Goal: Task Accomplishment & Management: Manage account settings

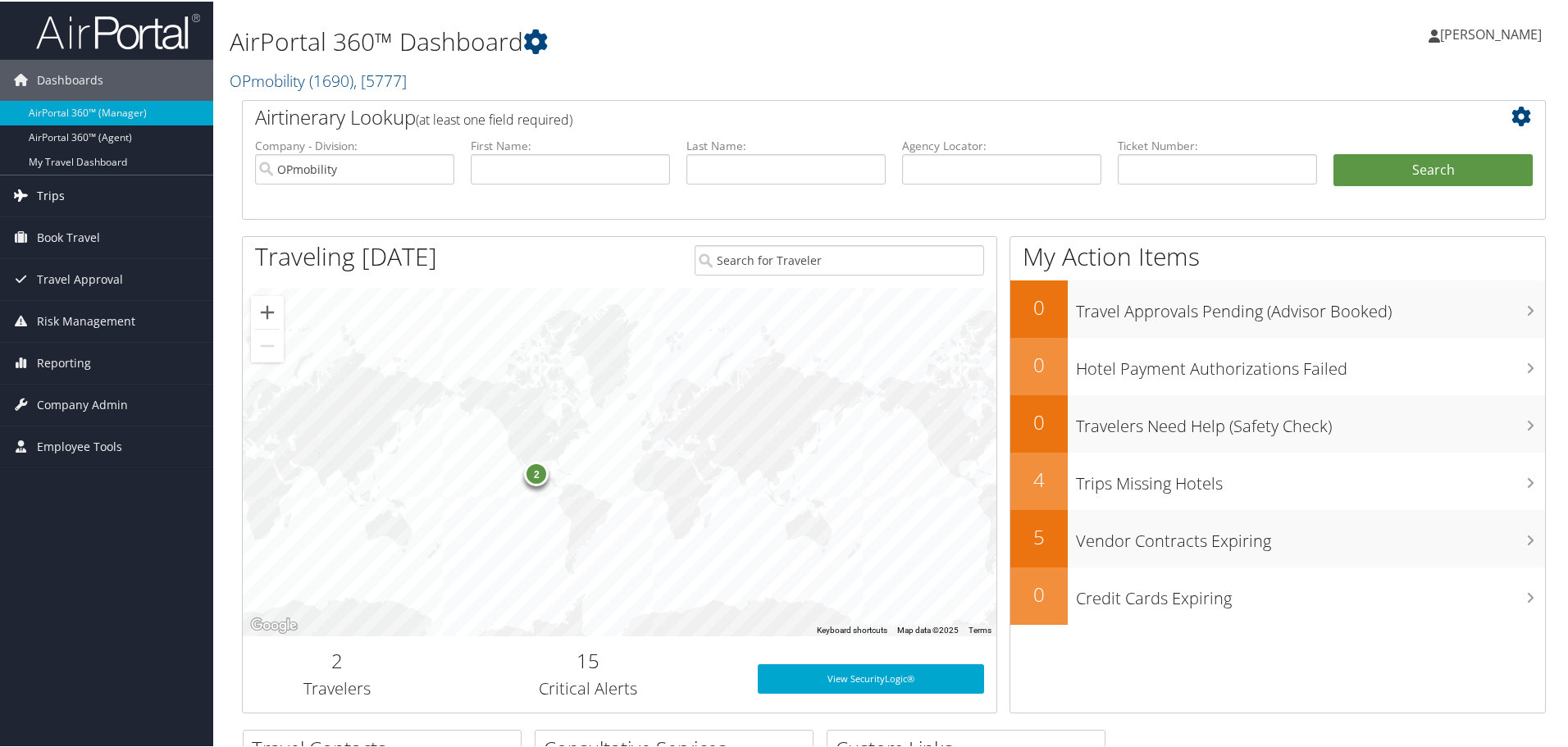
click at [54, 189] on span "Trips" at bounding box center [51, 194] width 27 height 41
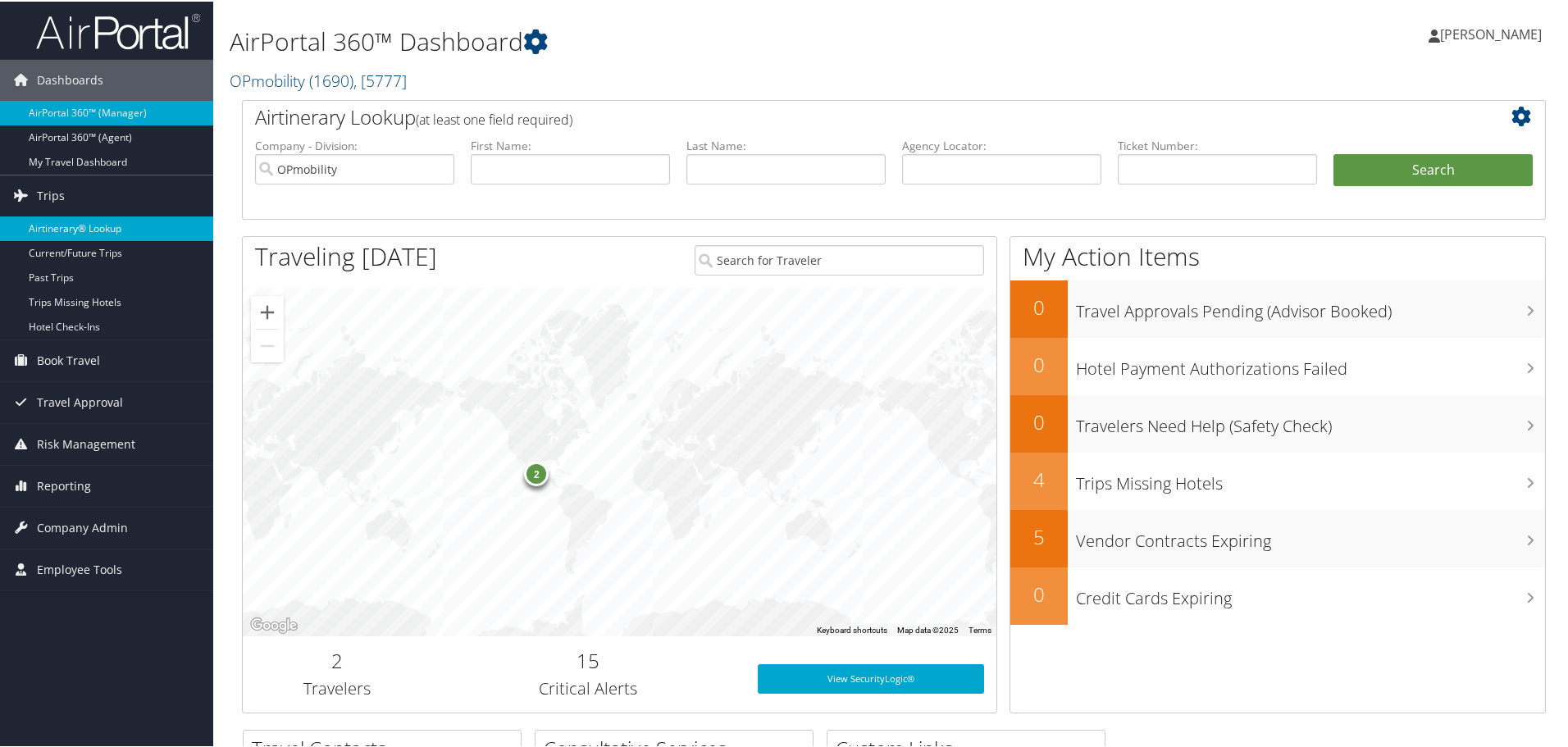
click at [55, 224] on link "Airtinerary® Lookup" at bounding box center [106, 226] width 213 height 25
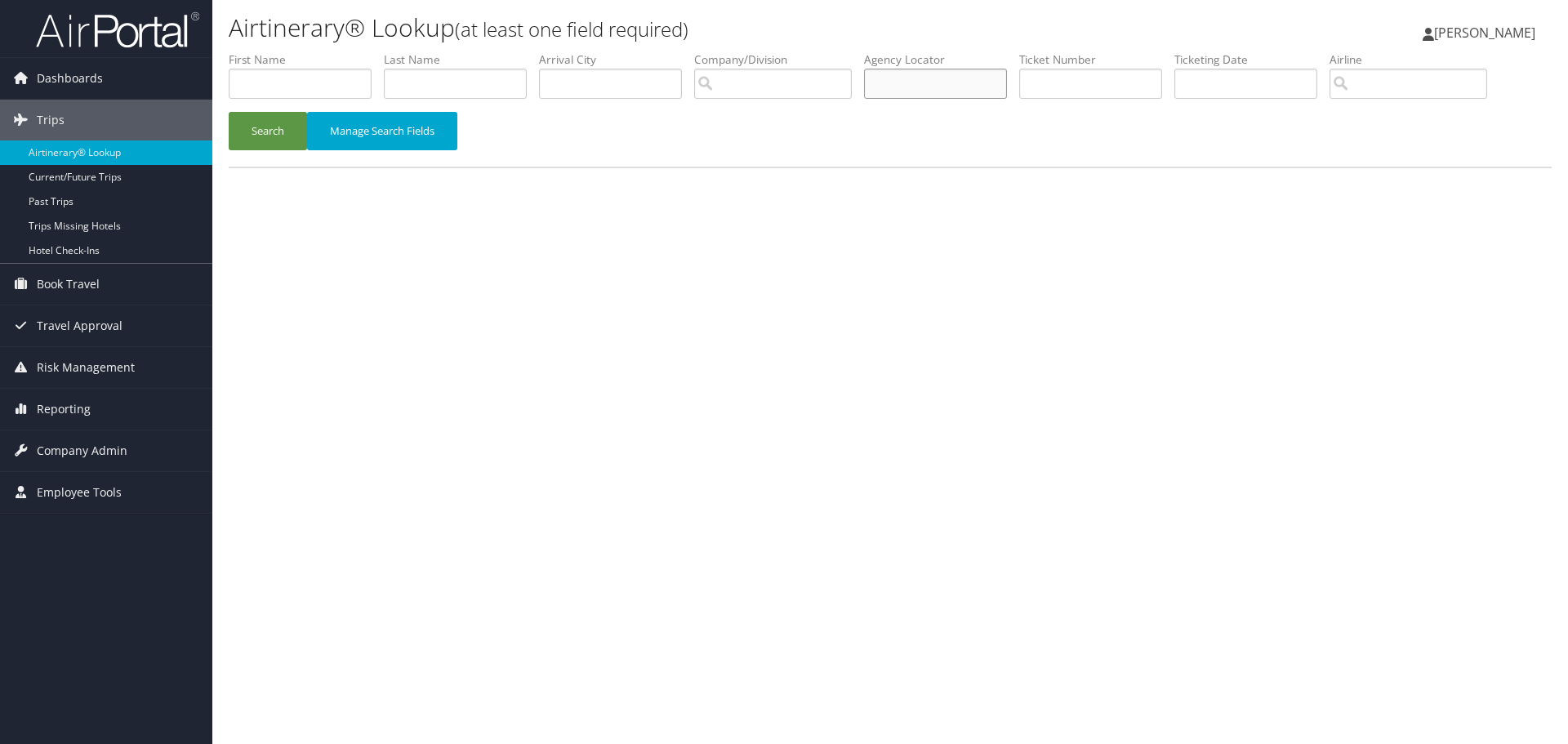
click at [969, 87] on input "text" at bounding box center [935, 83] width 143 height 30
type input "dnbnnn"
click at [258, 125] on button "Search" at bounding box center [268, 131] width 78 height 38
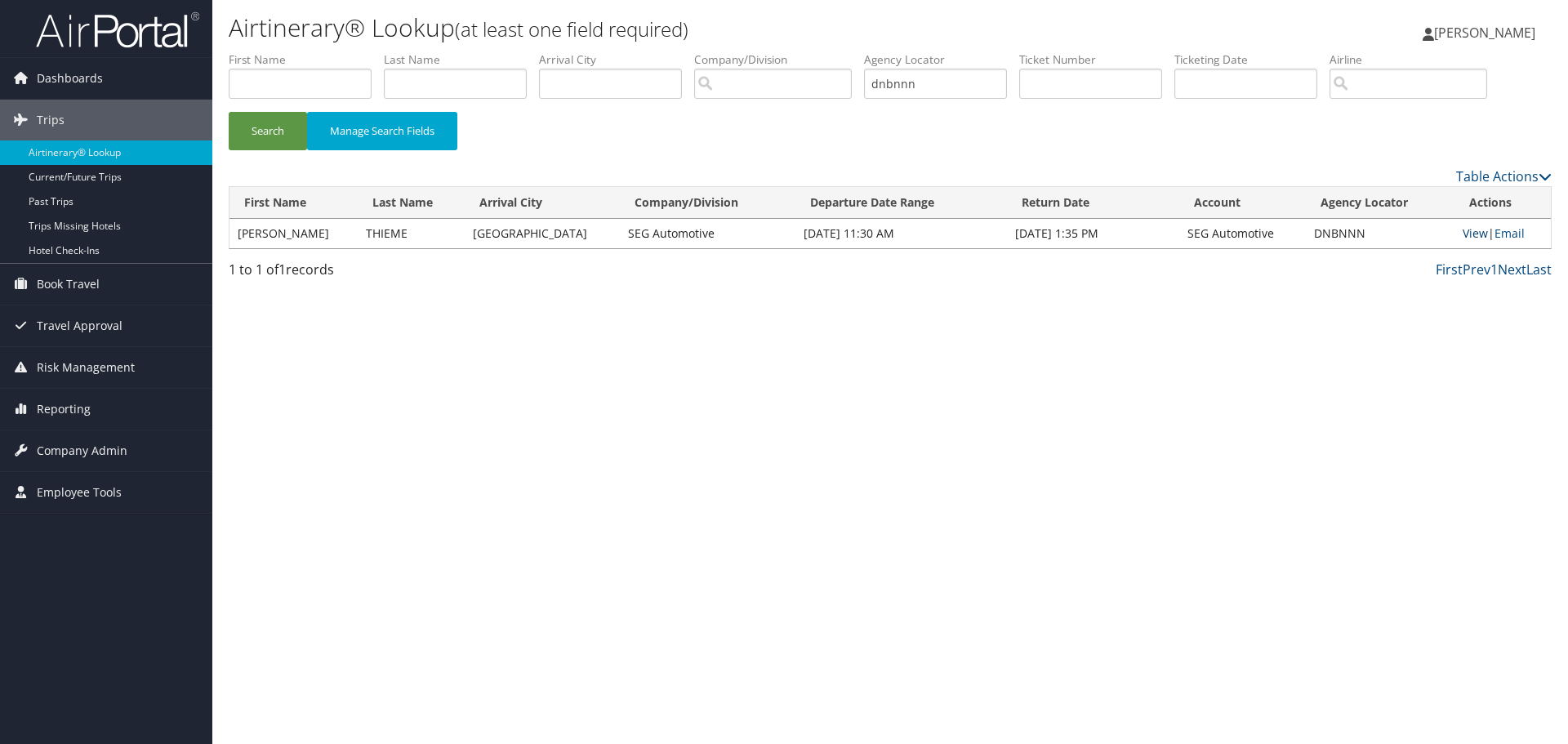
click at [1465, 233] on link "View" at bounding box center [1475, 233] width 25 height 16
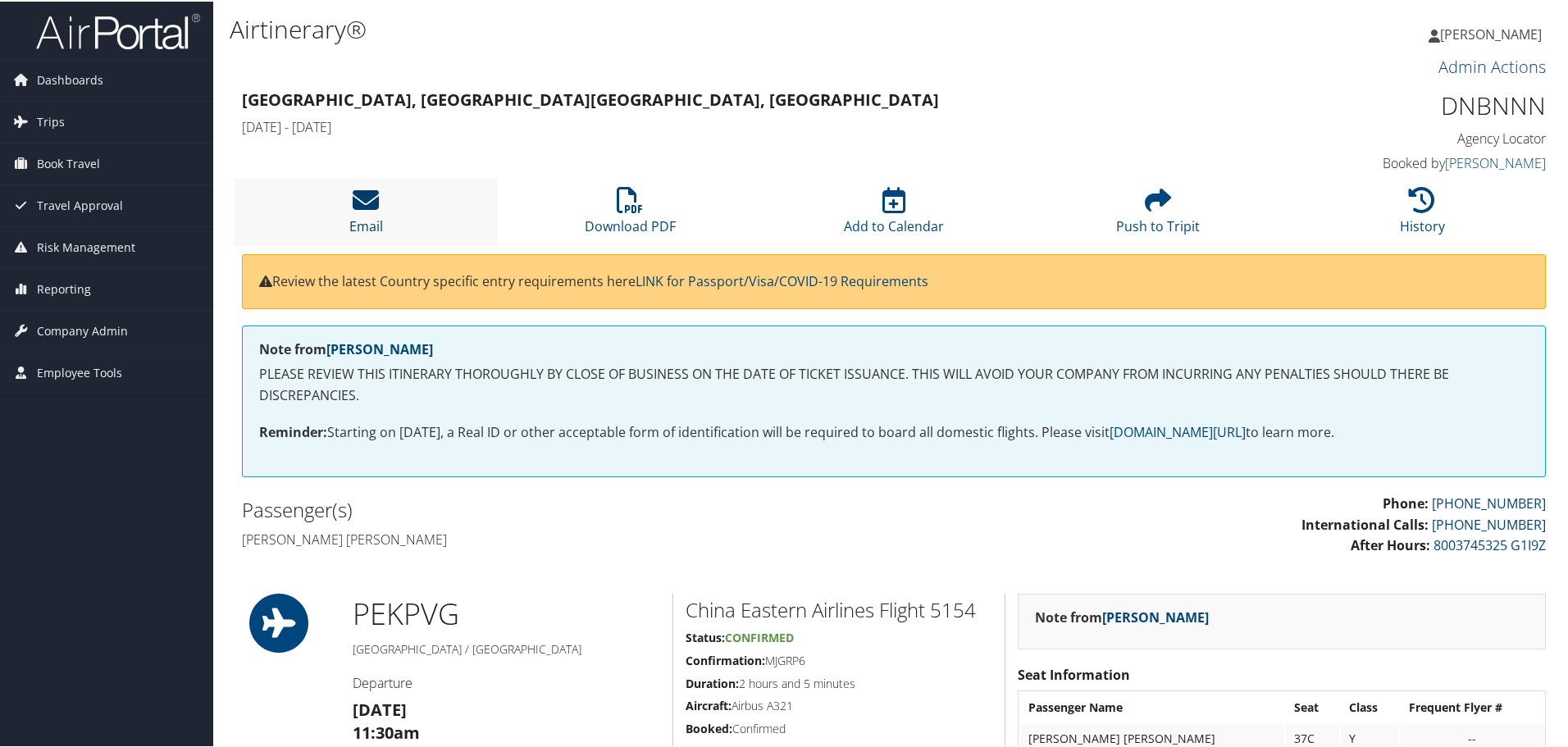
click at [370, 193] on icon at bounding box center [366, 198] width 26 height 26
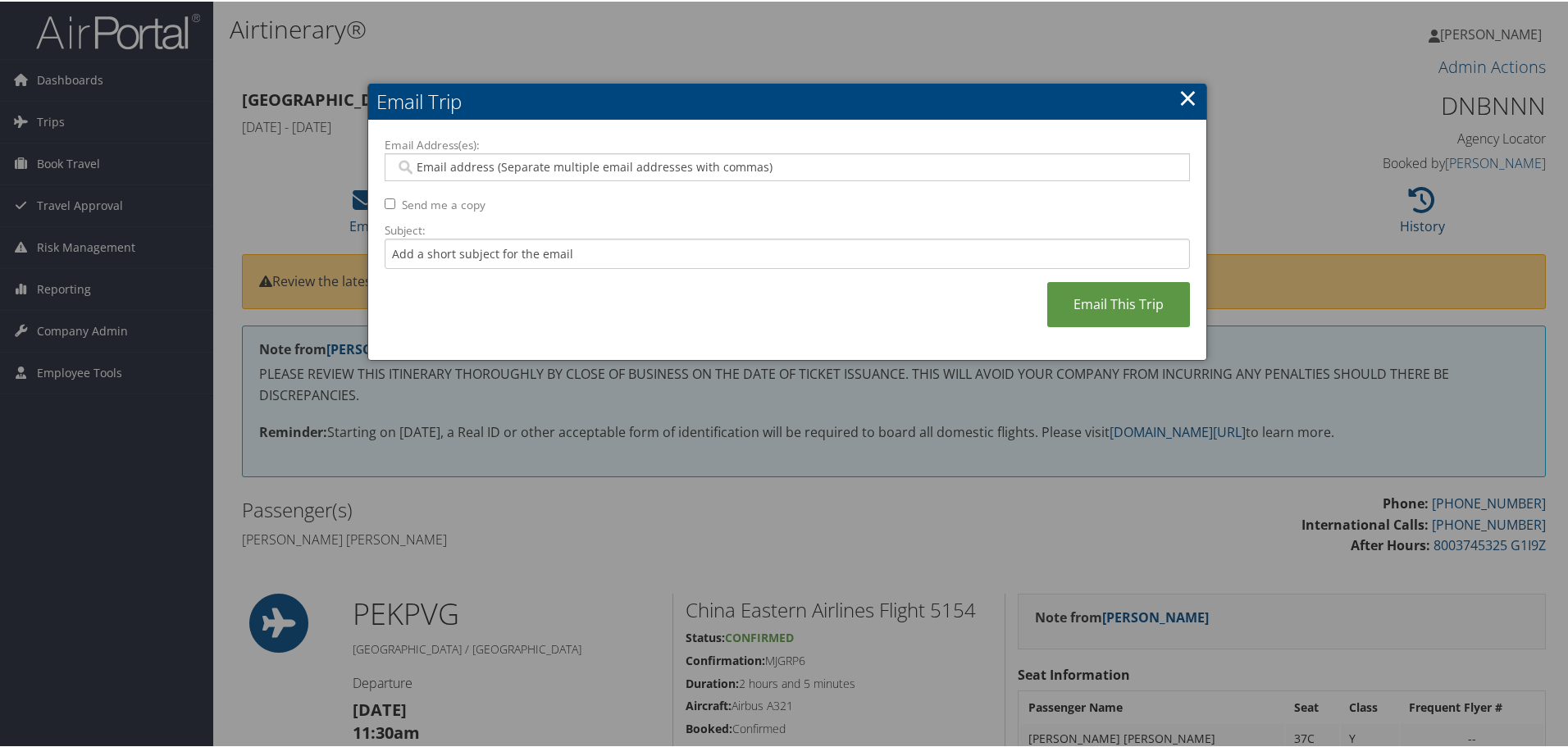
click at [480, 172] on input "Email Address(es):" at bounding box center [786, 166] width 784 height 17
type input "jennifer.roth@seg-automotive.com"
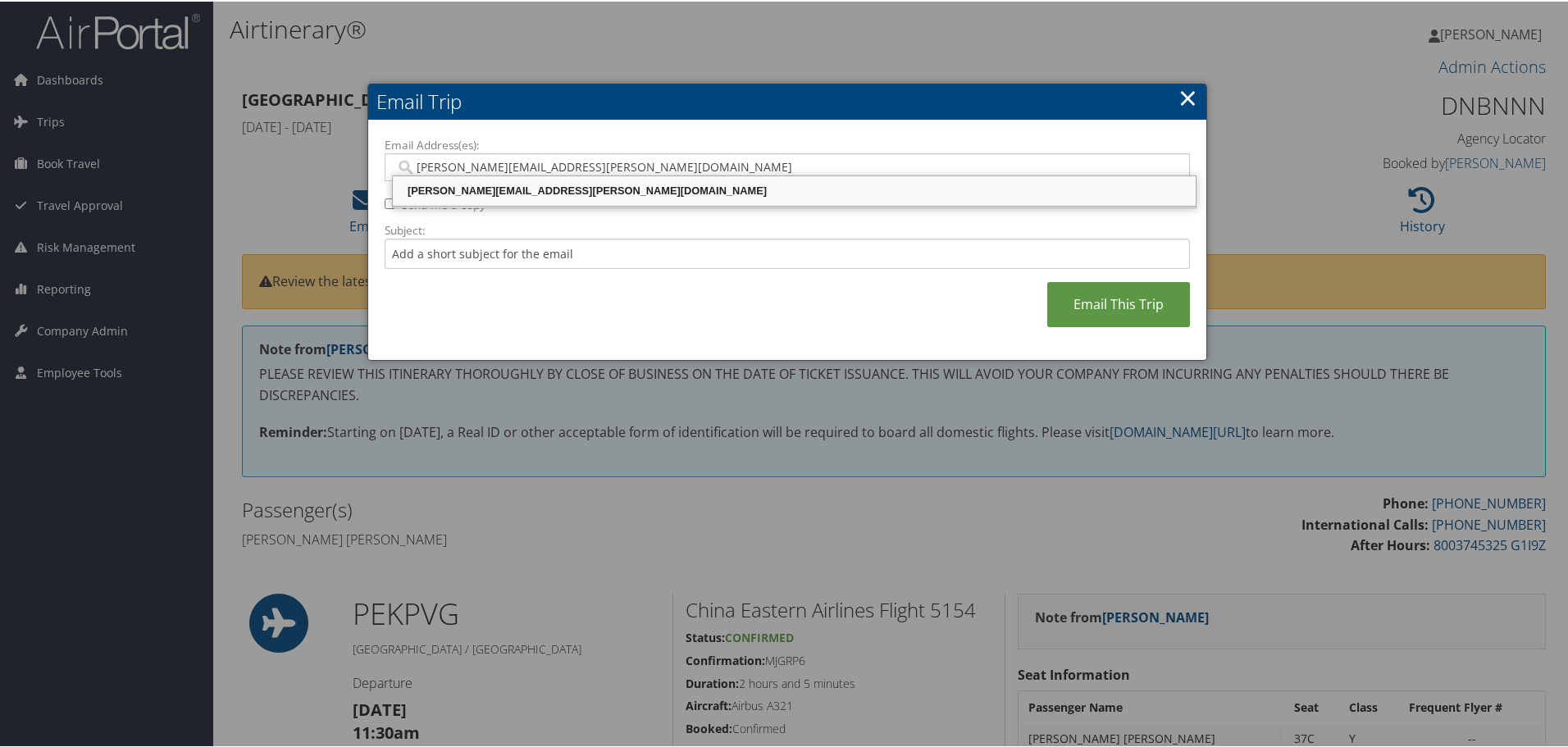
click at [523, 185] on div "JENNIFER.ROTH@SEG-AUTOMOTIVE.COM" at bounding box center [794, 189] width 798 height 17
type input "JENNIFER.ROTH@SEG-AUTOMOTIVE.COM"
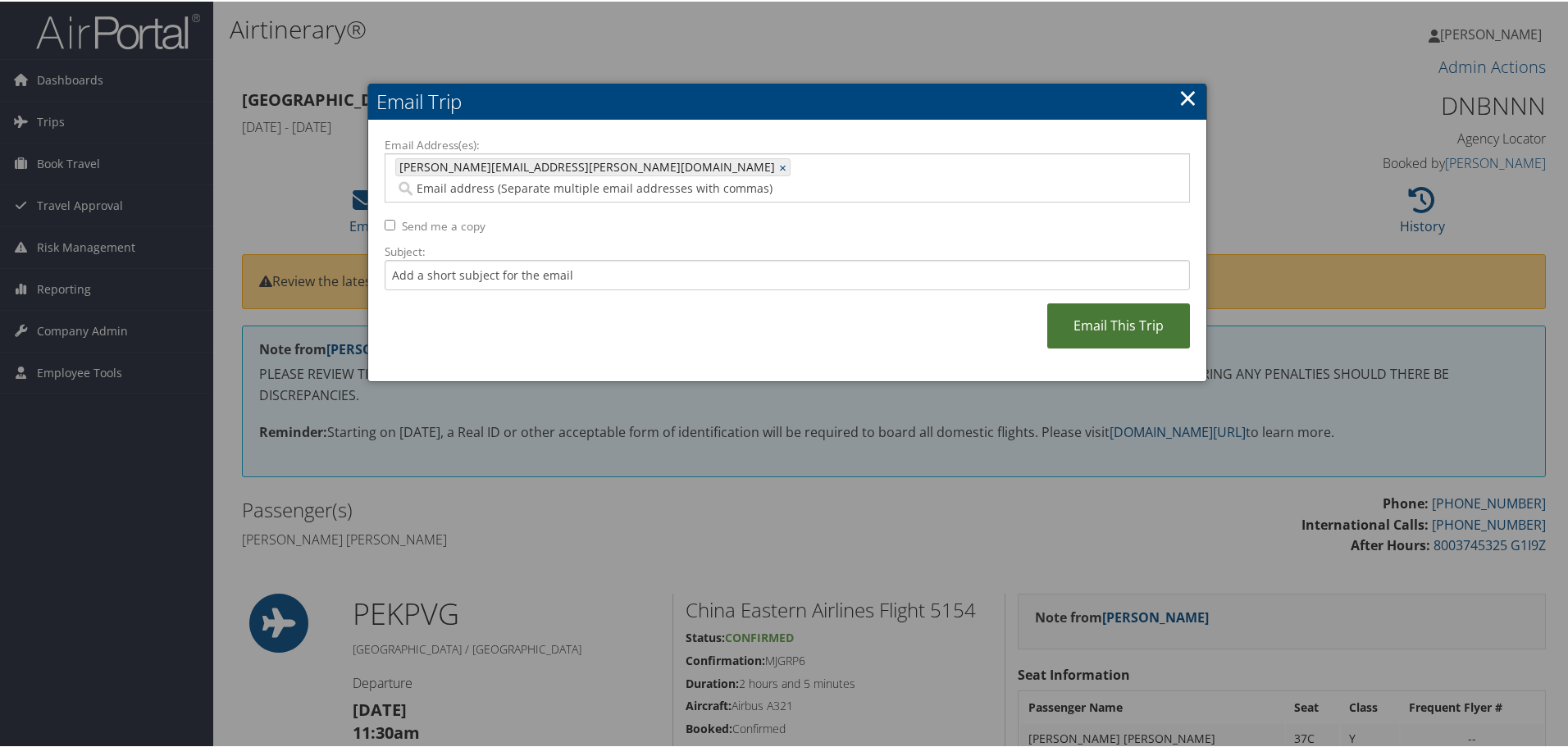
click at [1107, 305] on link "Email This Trip" at bounding box center [1119, 324] width 143 height 45
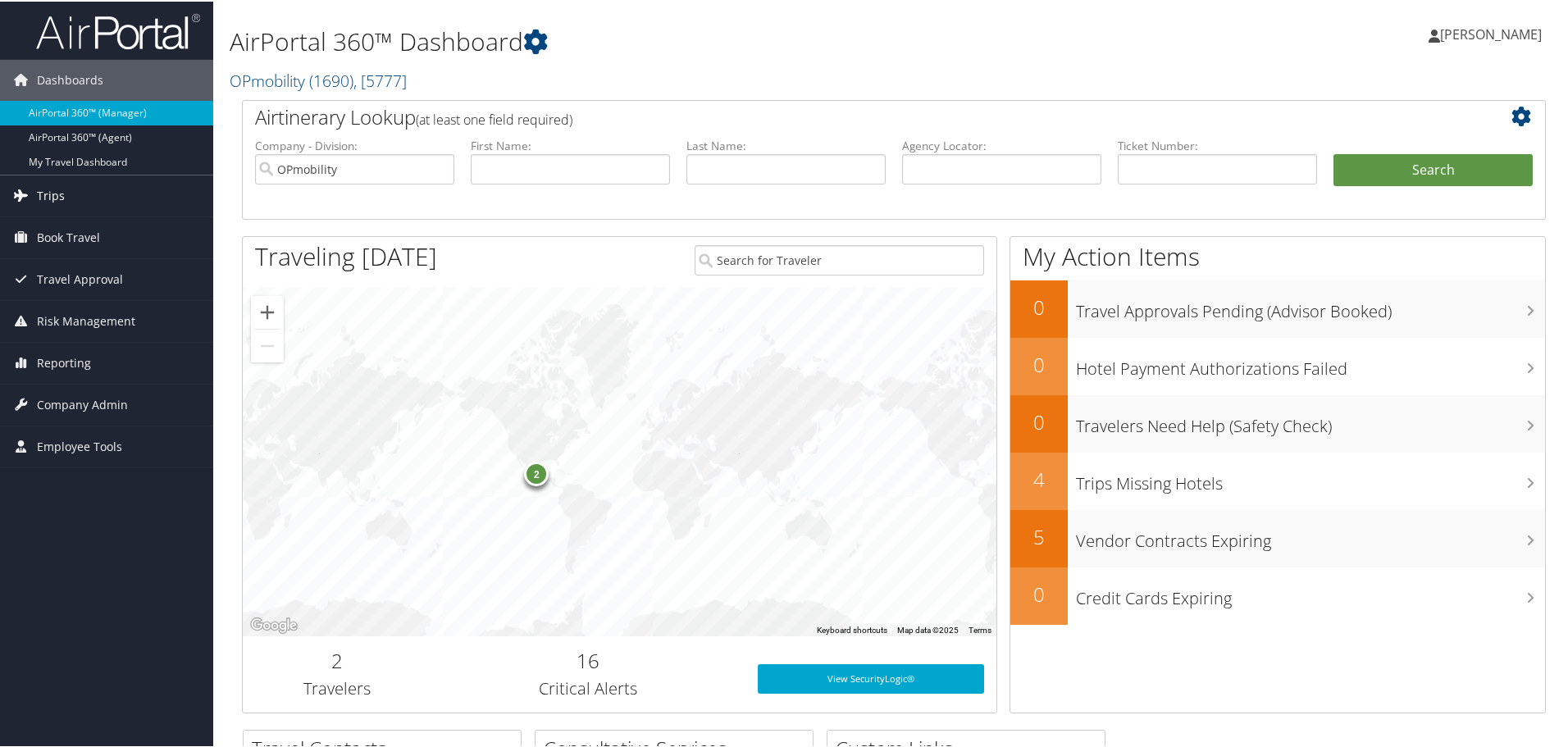
click at [80, 197] on link "Trips" at bounding box center [106, 194] width 213 height 41
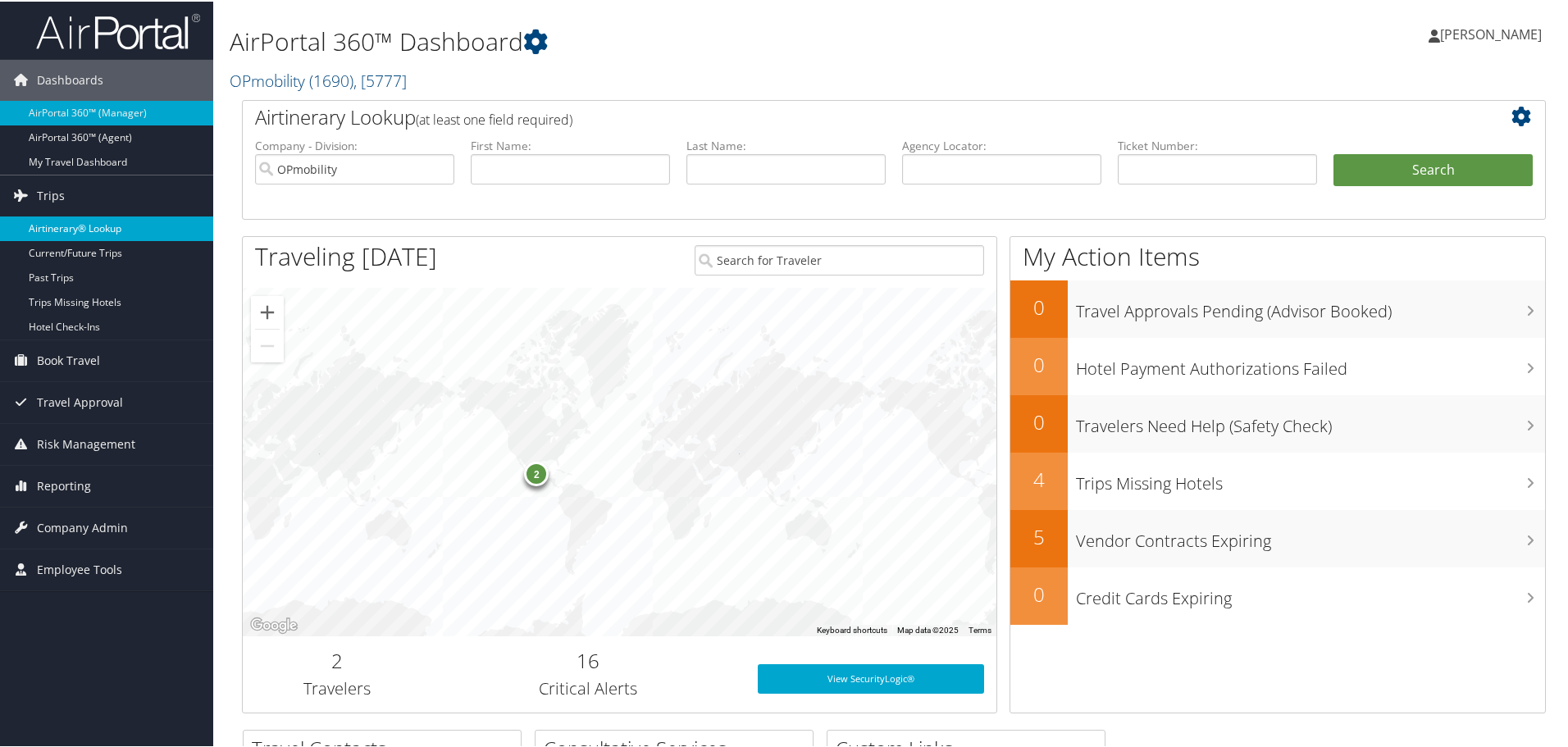
click at [103, 231] on link "Airtinerary® Lookup" at bounding box center [106, 226] width 213 height 25
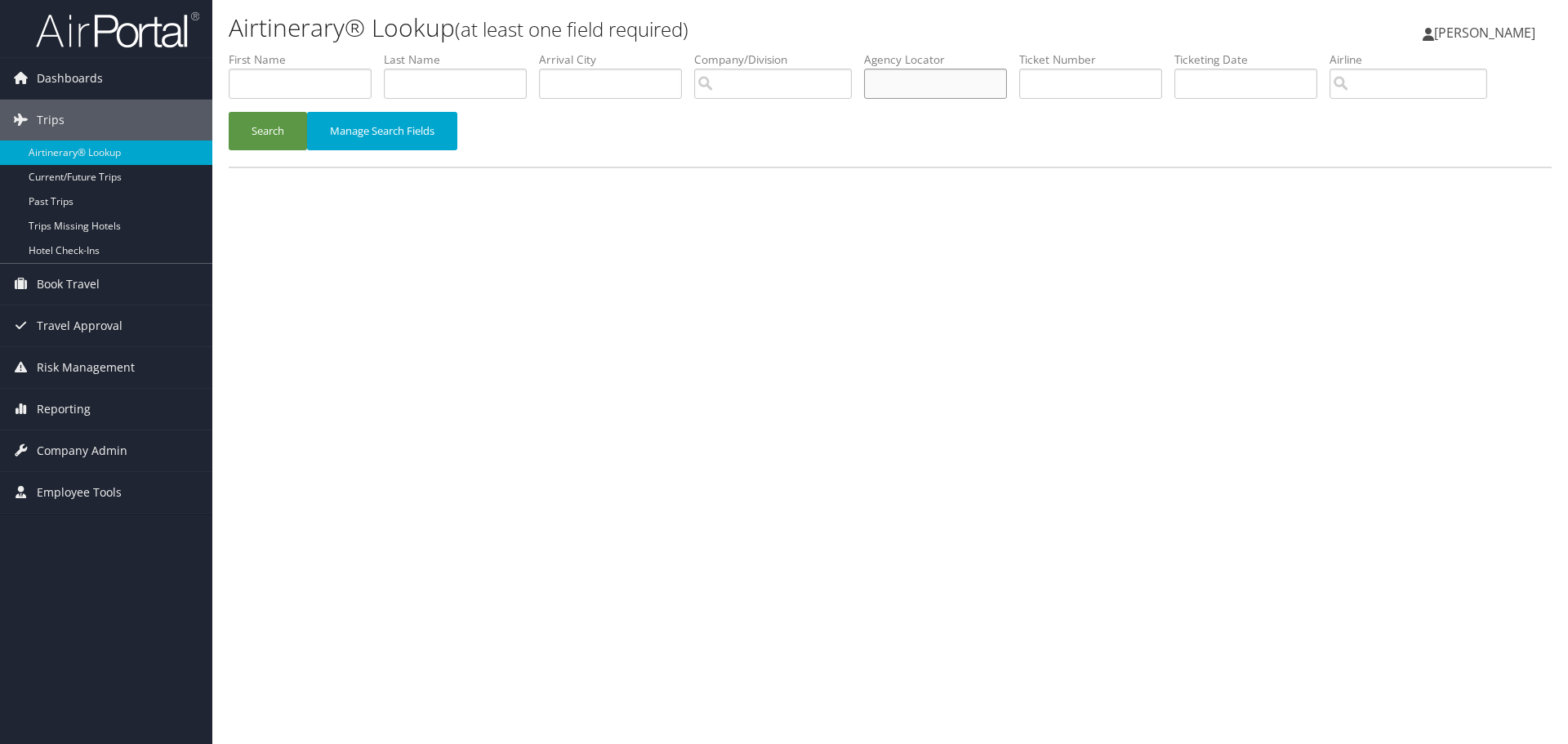
click at [918, 81] on input "text" at bounding box center [935, 83] width 143 height 30
type input "dnbsrk"
click at [278, 137] on button "Search" at bounding box center [268, 131] width 78 height 38
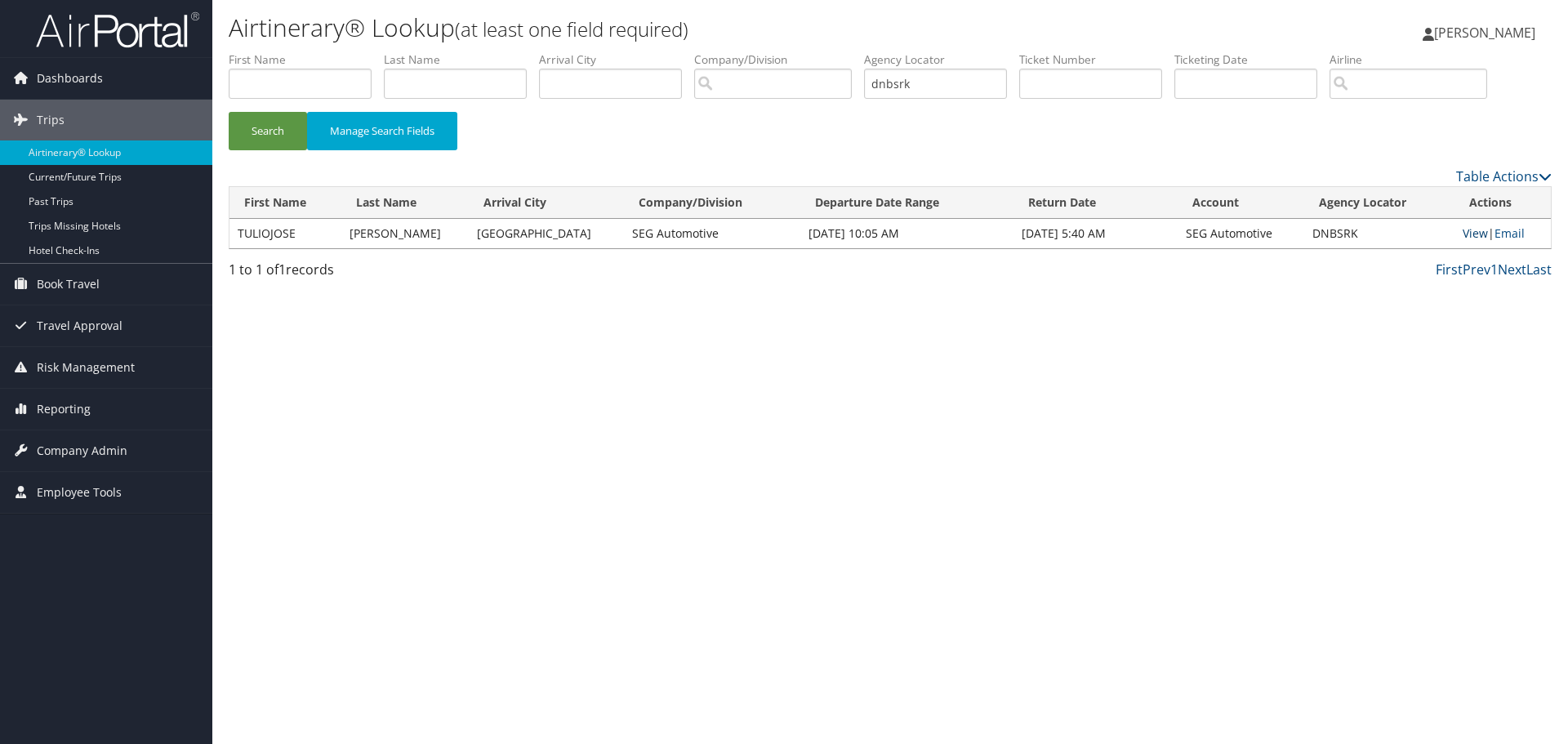
click at [1465, 231] on link "View" at bounding box center [1475, 233] width 25 height 16
click at [257, 128] on button "Search" at bounding box center [268, 131] width 78 height 38
click at [1472, 236] on link "View" at bounding box center [1475, 233] width 25 height 16
click at [277, 121] on button "Search" at bounding box center [268, 131] width 78 height 38
click at [1471, 234] on link "View" at bounding box center [1475, 233] width 25 height 16
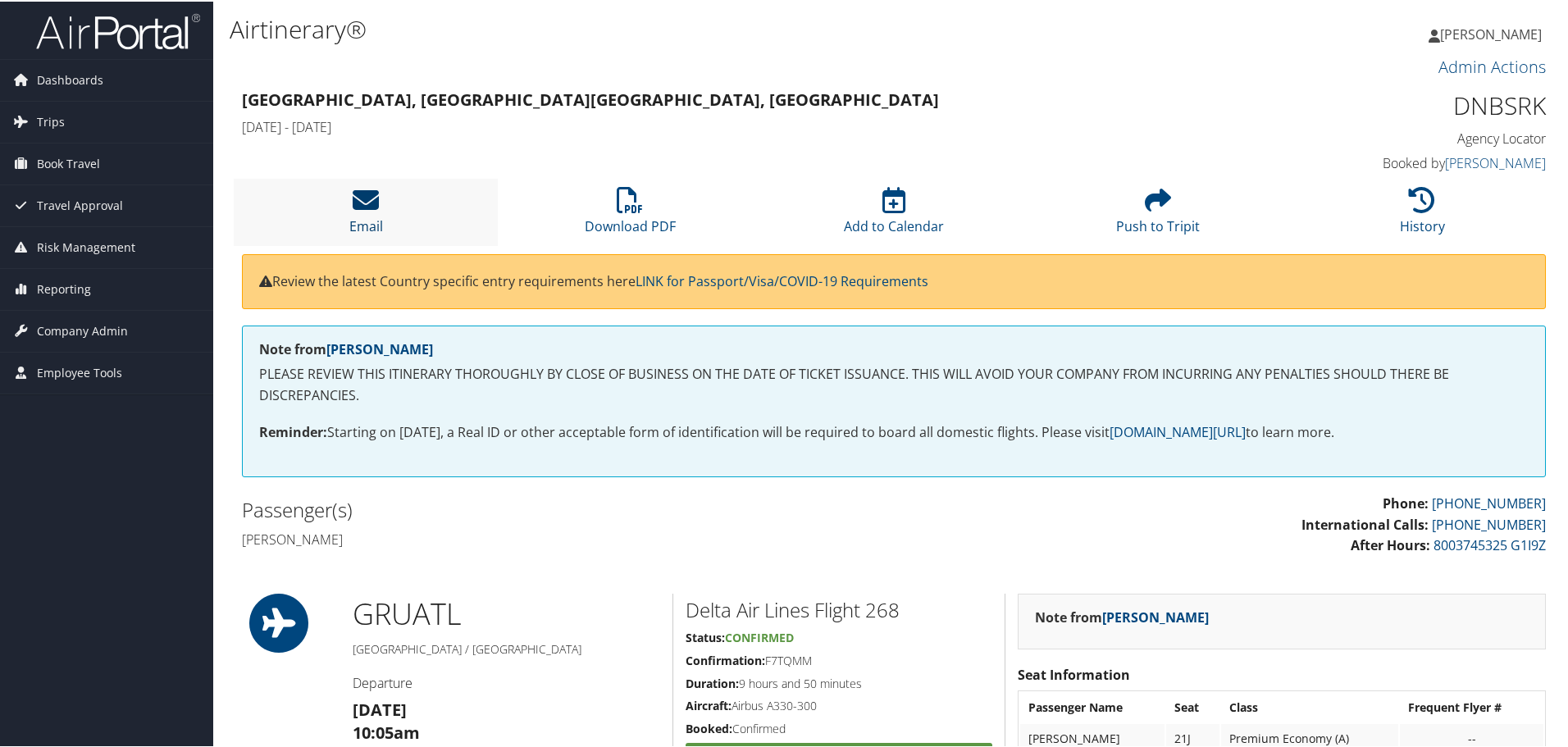
click at [362, 199] on icon at bounding box center [366, 198] width 26 height 26
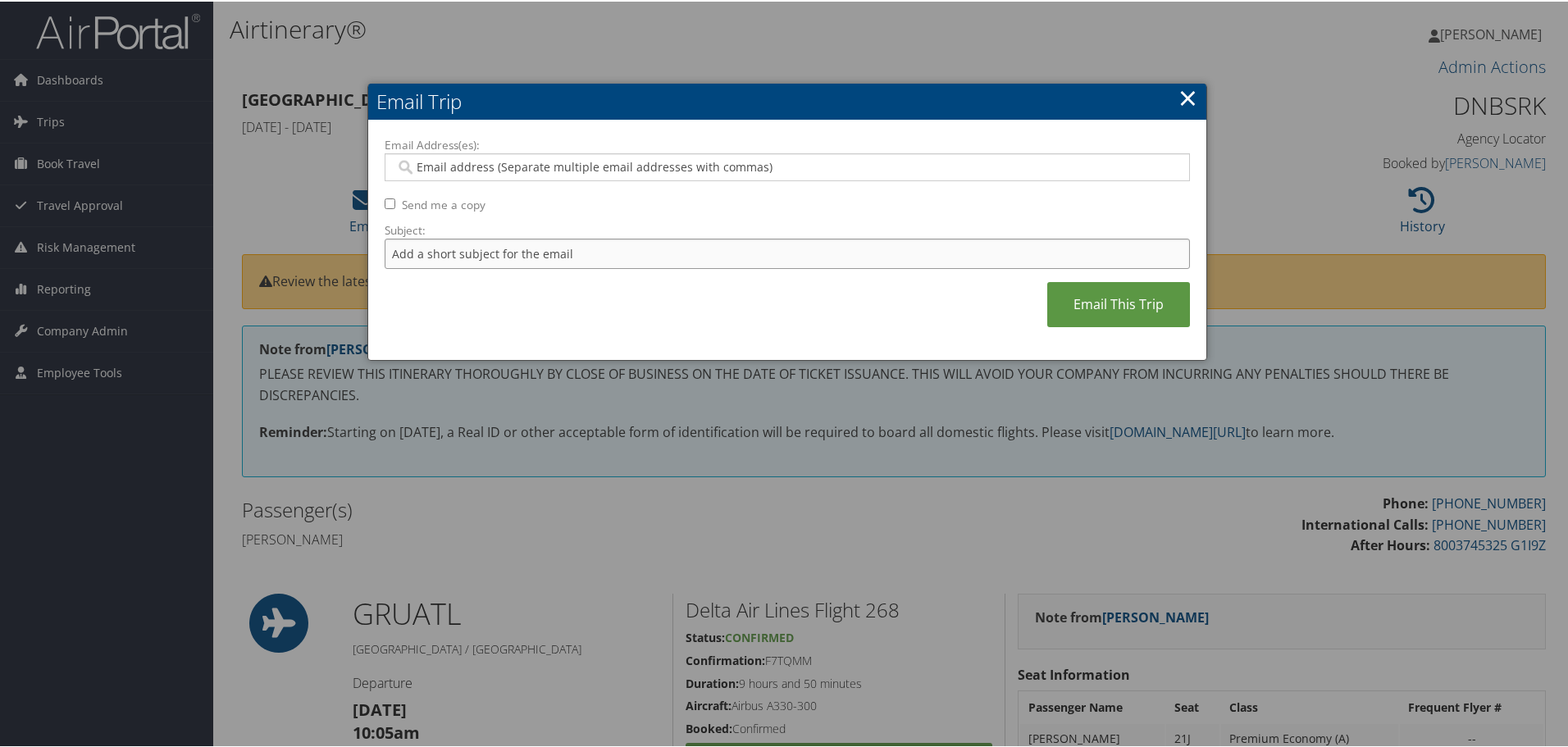
click at [559, 258] on input "Subject:" at bounding box center [786, 252] width 805 height 30
click at [480, 251] on input "Rental Car Dates Updated DTW" at bounding box center [786, 252] width 805 height 30
type input "Rental Car Updated DTW"
click at [1189, 92] on link "×" at bounding box center [1188, 95] width 19 height 32
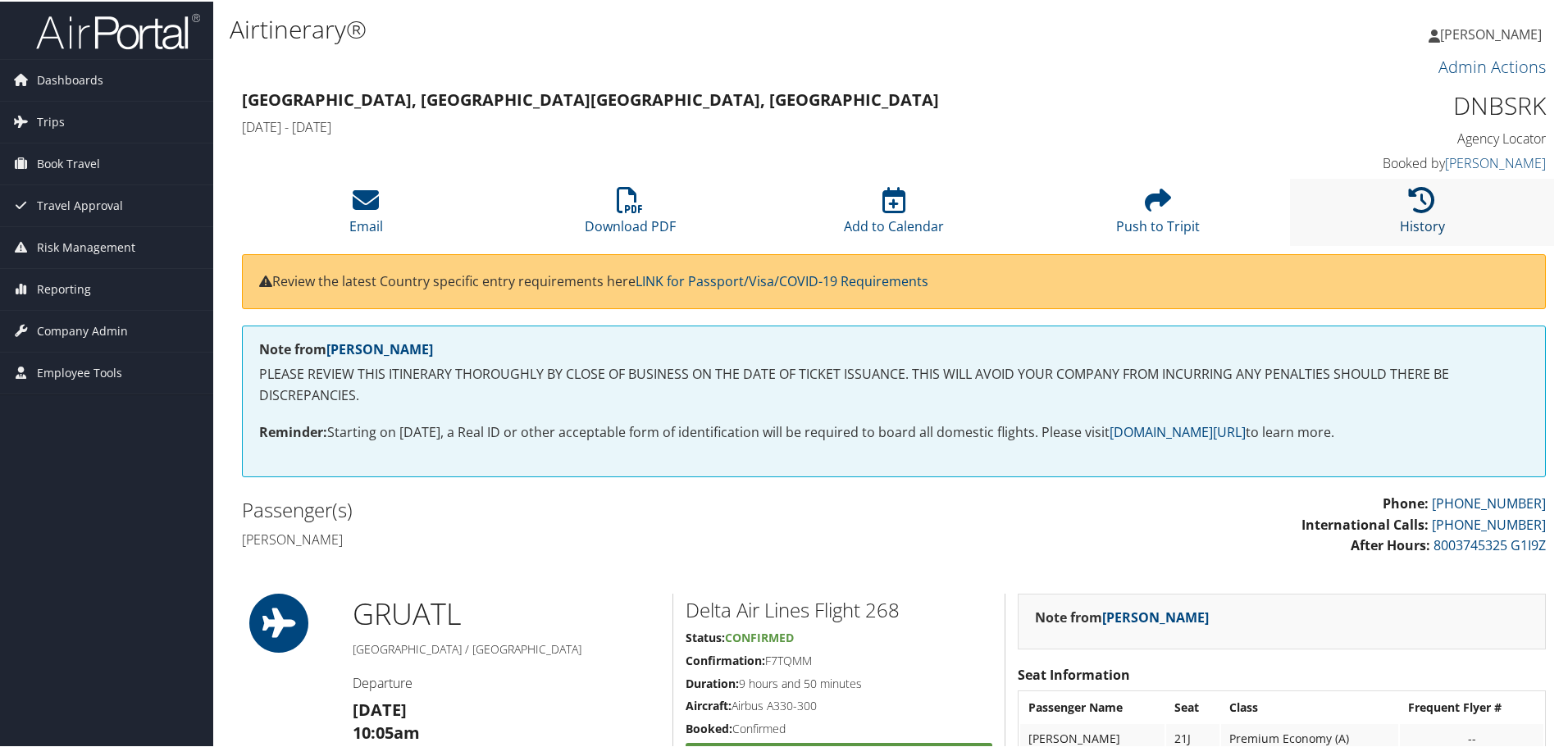
click at [1417, 198] on icon at bounding box center [1422, 198] width 26 height 26
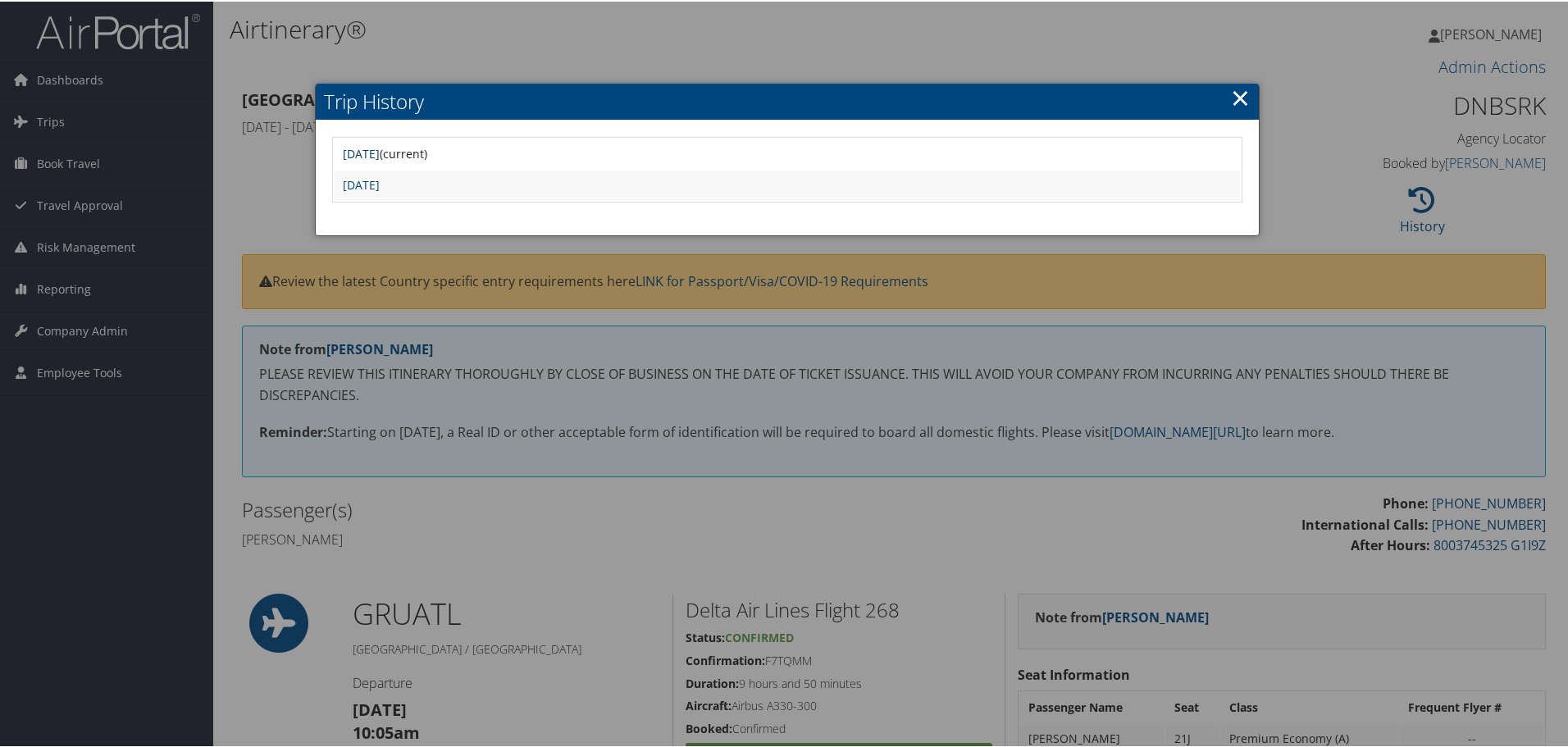
click at [379, 153] on link "Tue Oct 7 08:36:51 MDT 2025" at bounding box center [362, 152] width 37 height 16
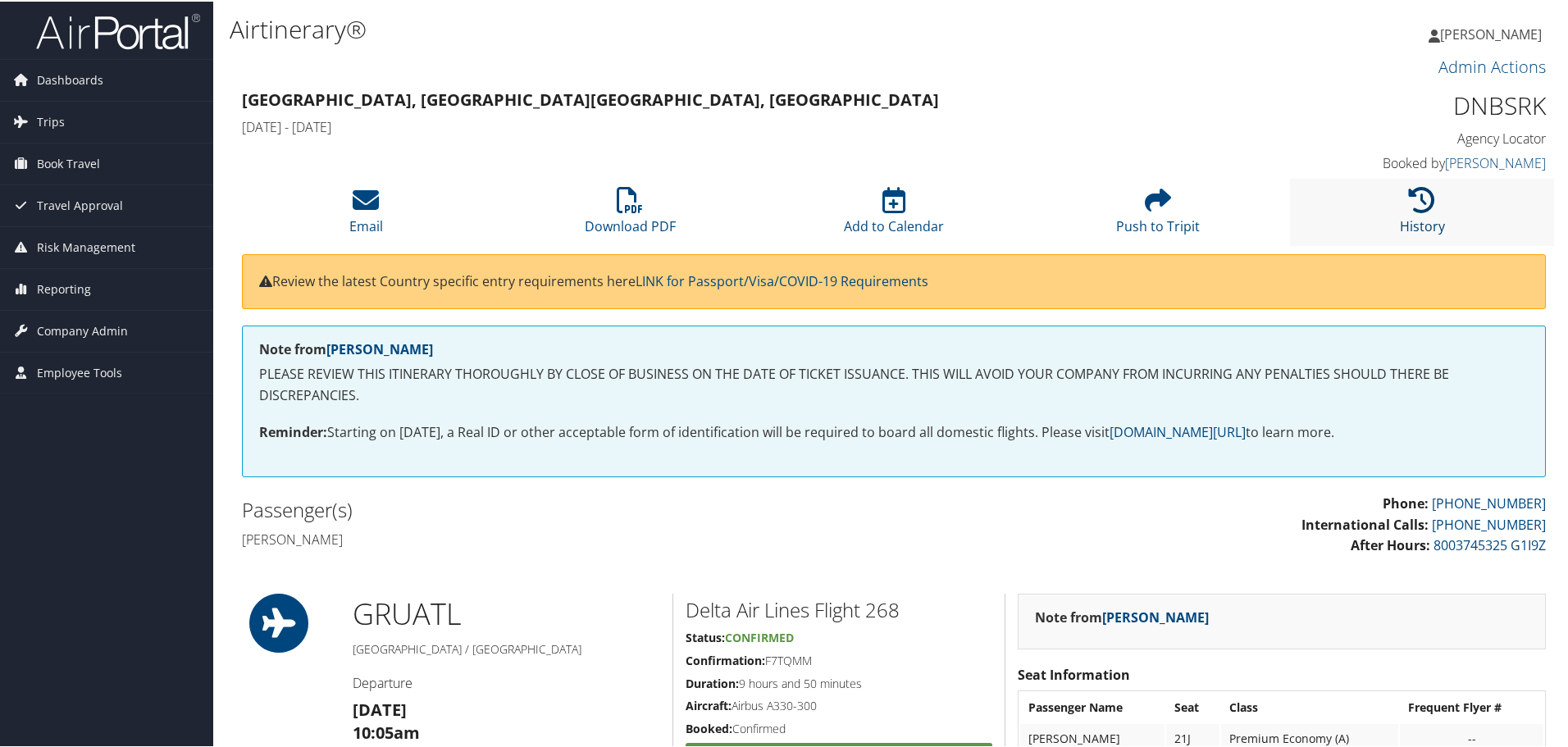
click at [1418, 195] on icon at bounding box center [1422, 198] width 26 height 26
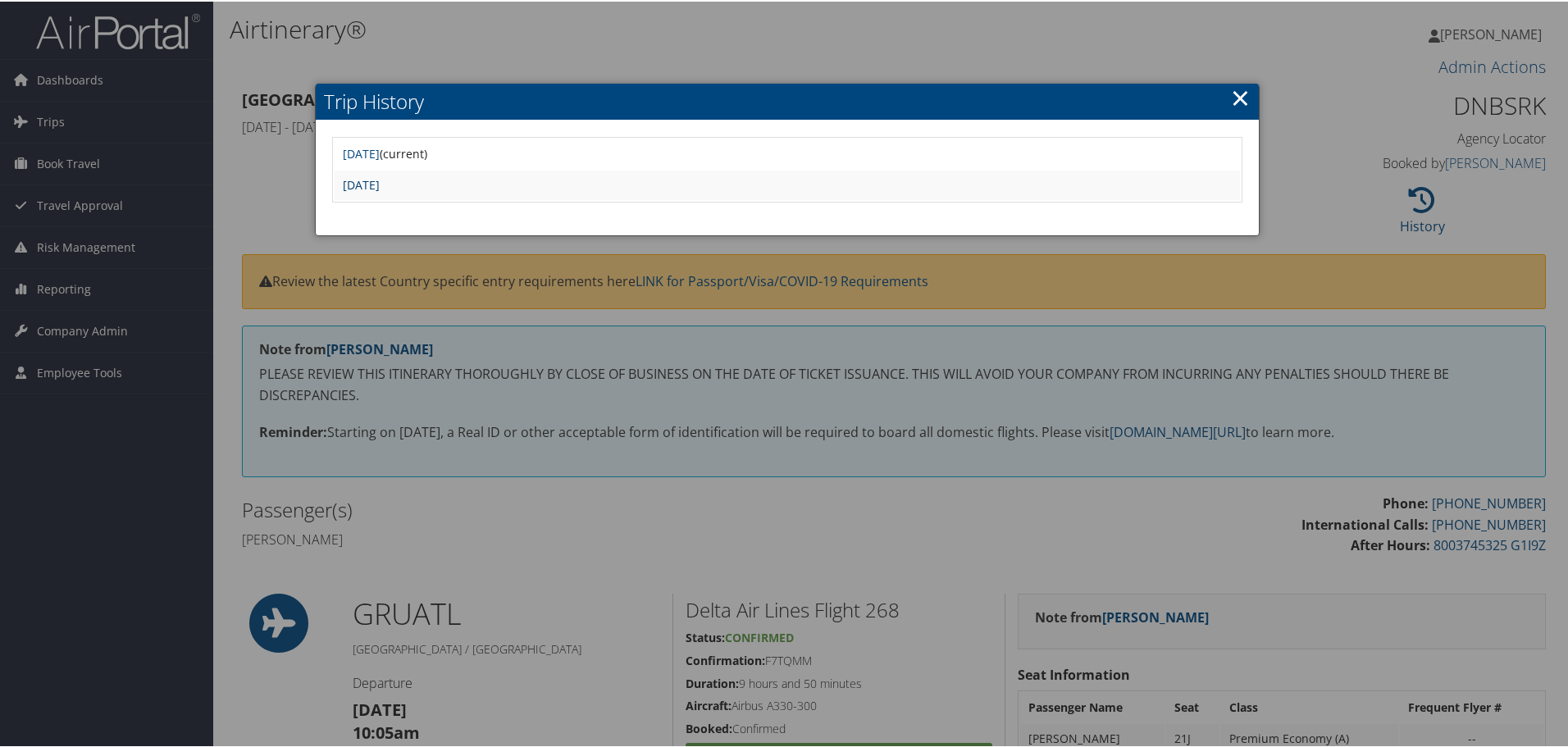
click at [379, 188] on link "Tue Oct 7 08:30:13 MDT 2025" at bounding box center [362, 183] width 37 height 16
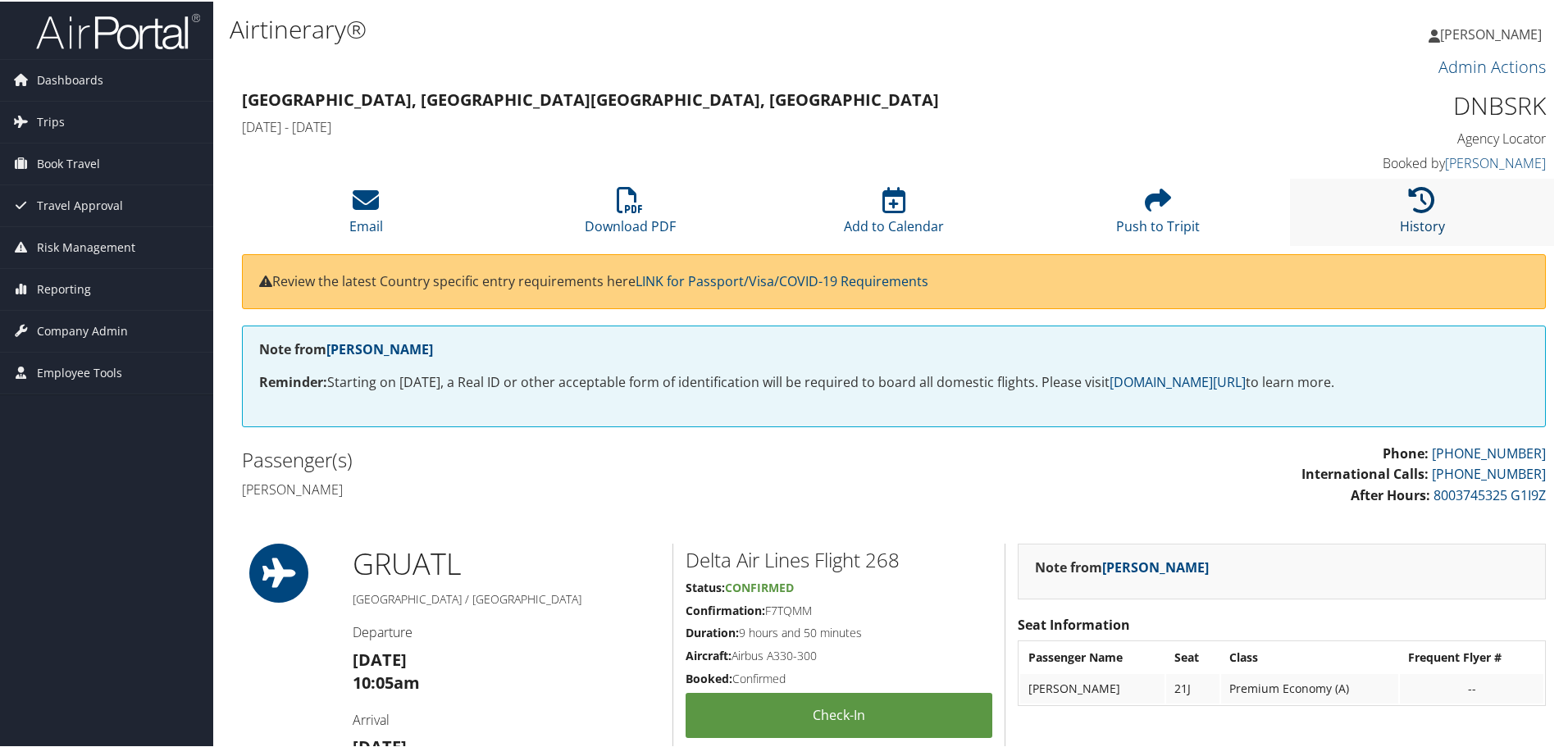
click at [1422, 193] on icon at bounding box center [1422, 198] width 26 height 26
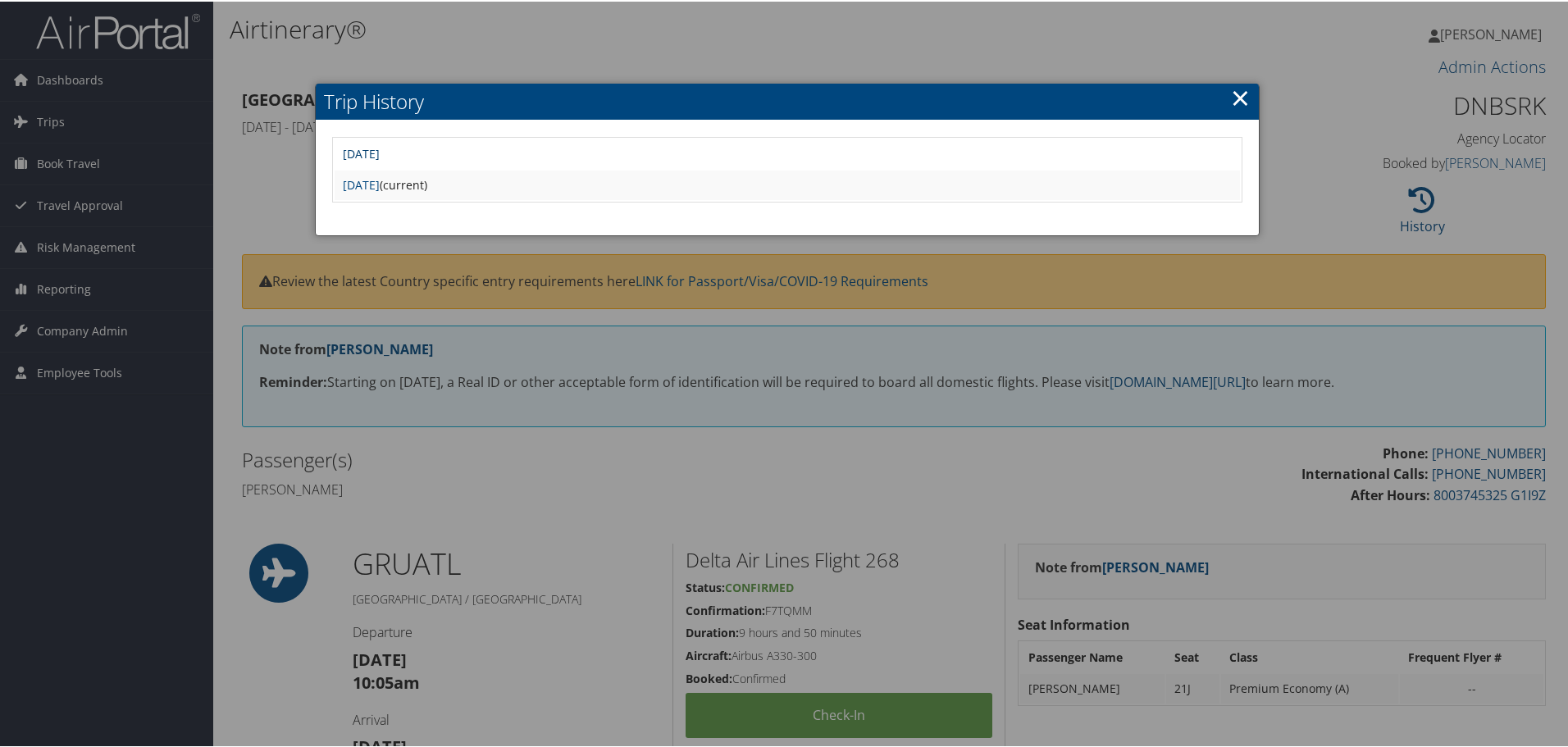
click at [379, 154] on link "Tue Oct 7 08:36:51 MDT 2025" at bounding box center [362, 152] width 37 height 16
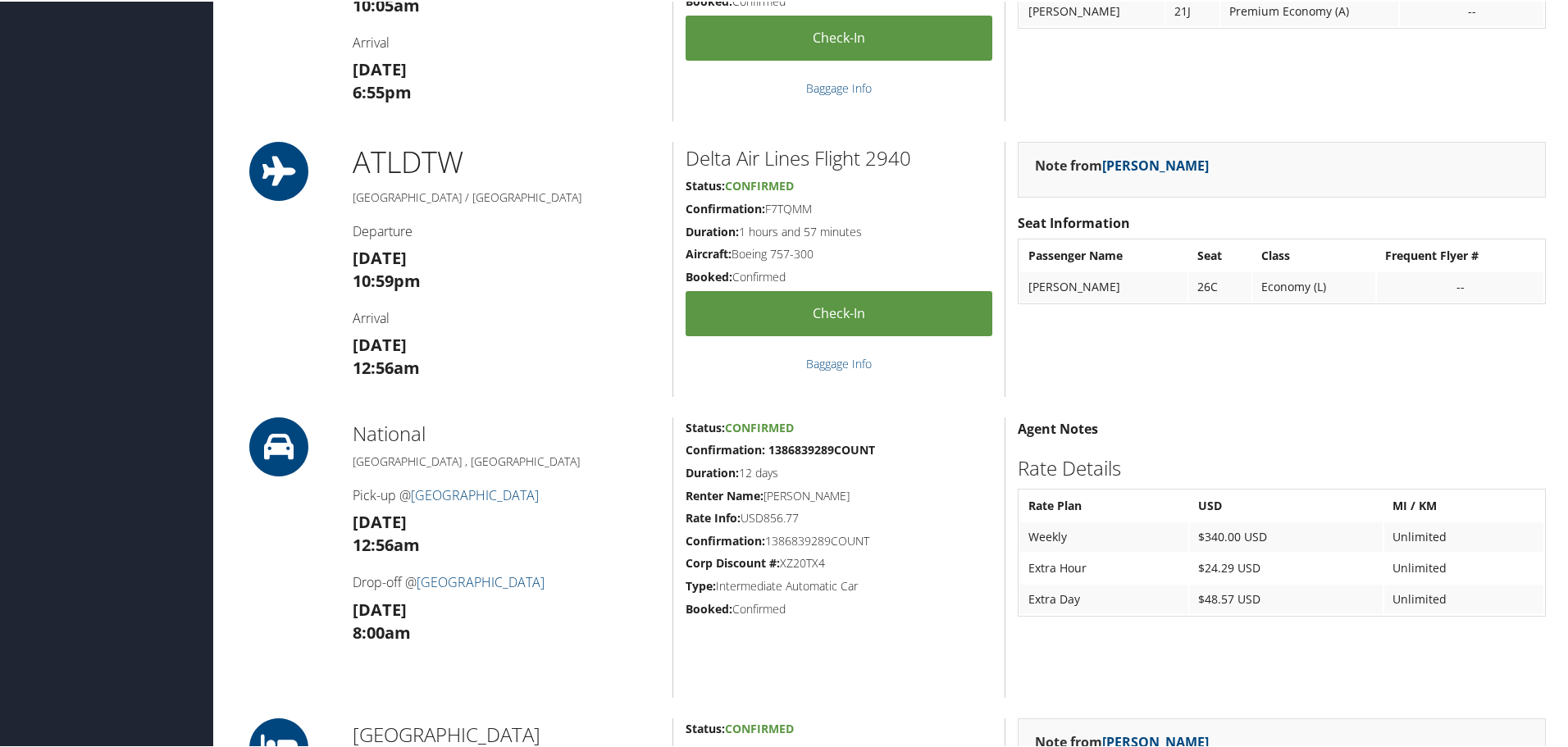
scroll to position [574, 0]
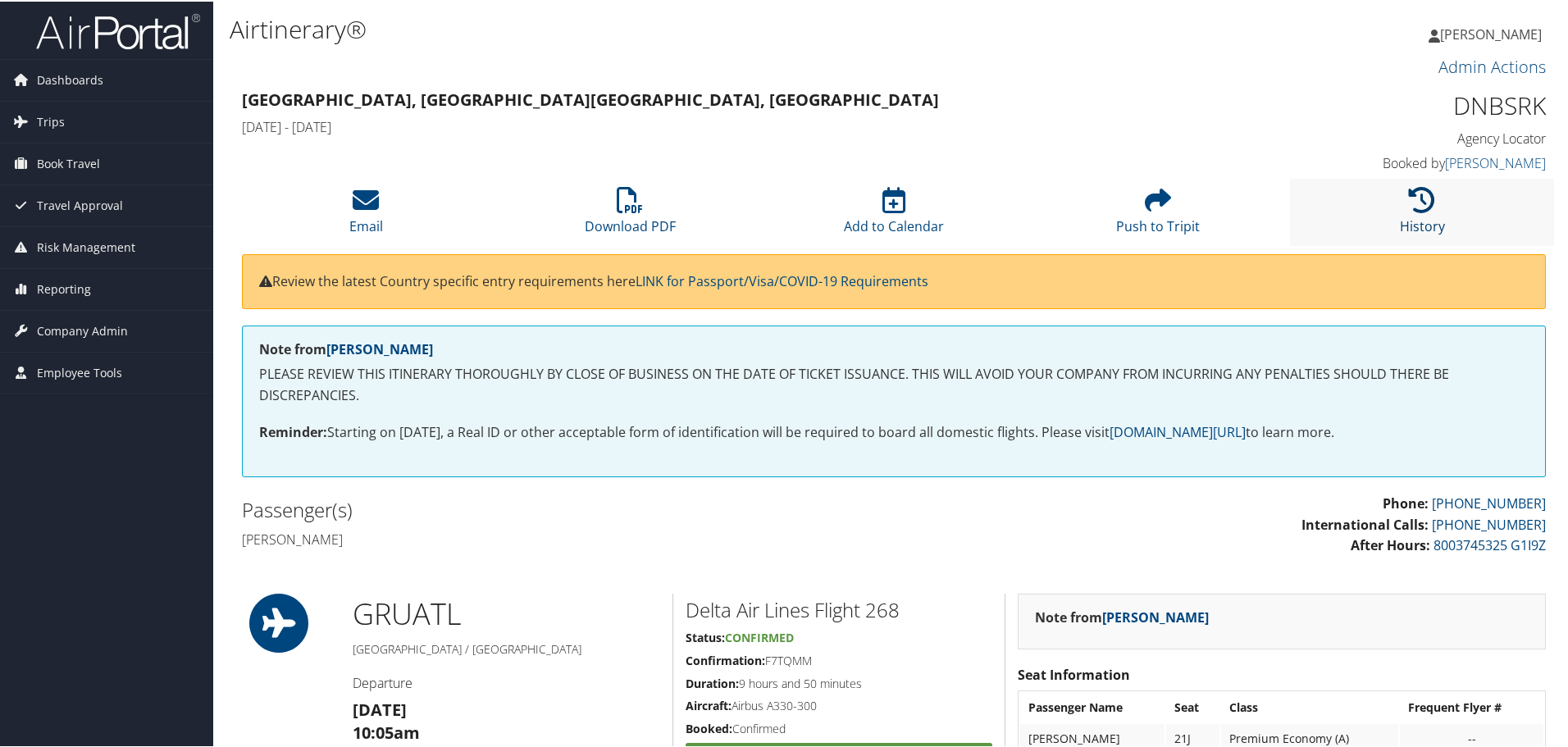
click at [1412, 204] on icon at bounding box center [1422, 198] width 26 height 26
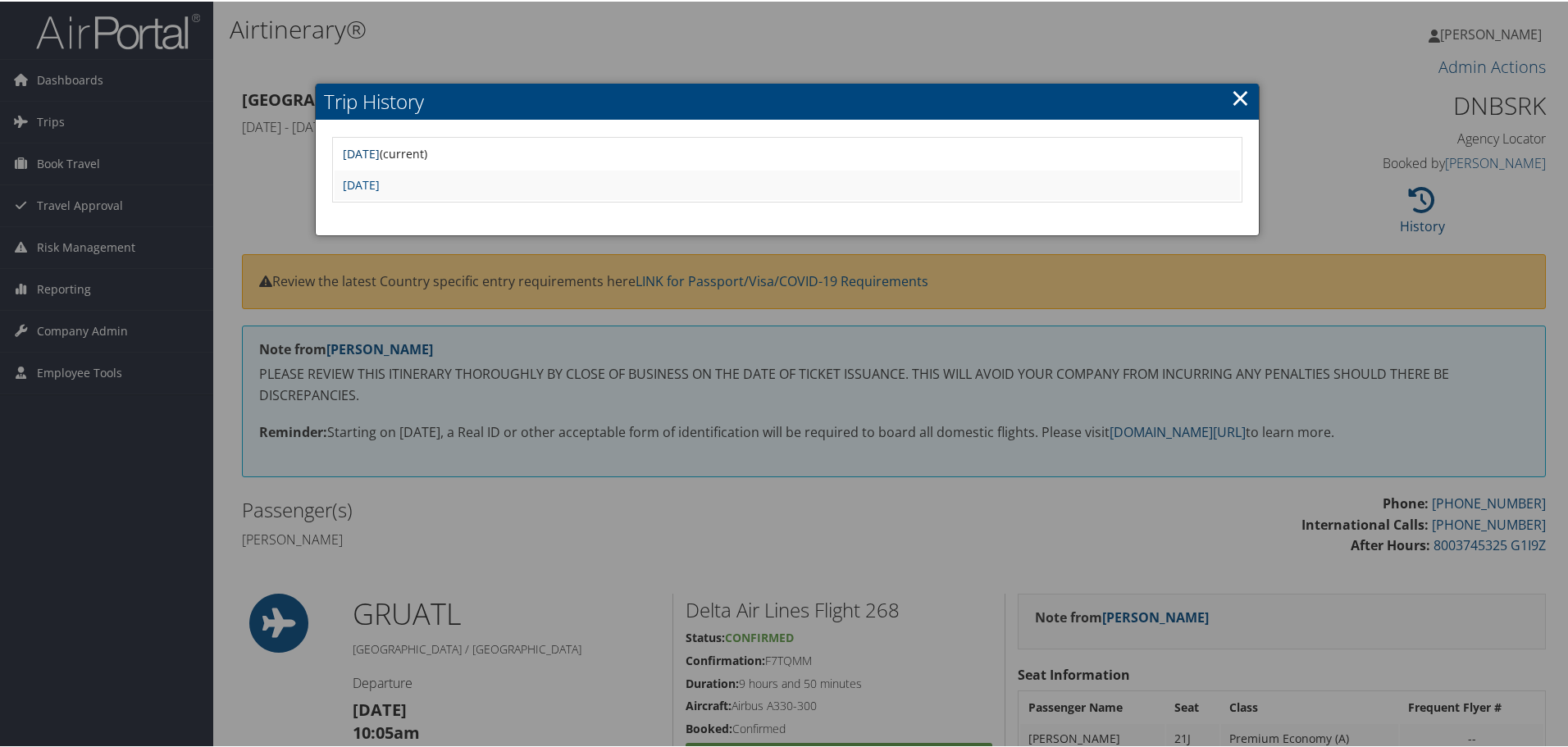
click at [379, 152] on link "[DATE]" at bounding box center [362, 152] width 37 height 16
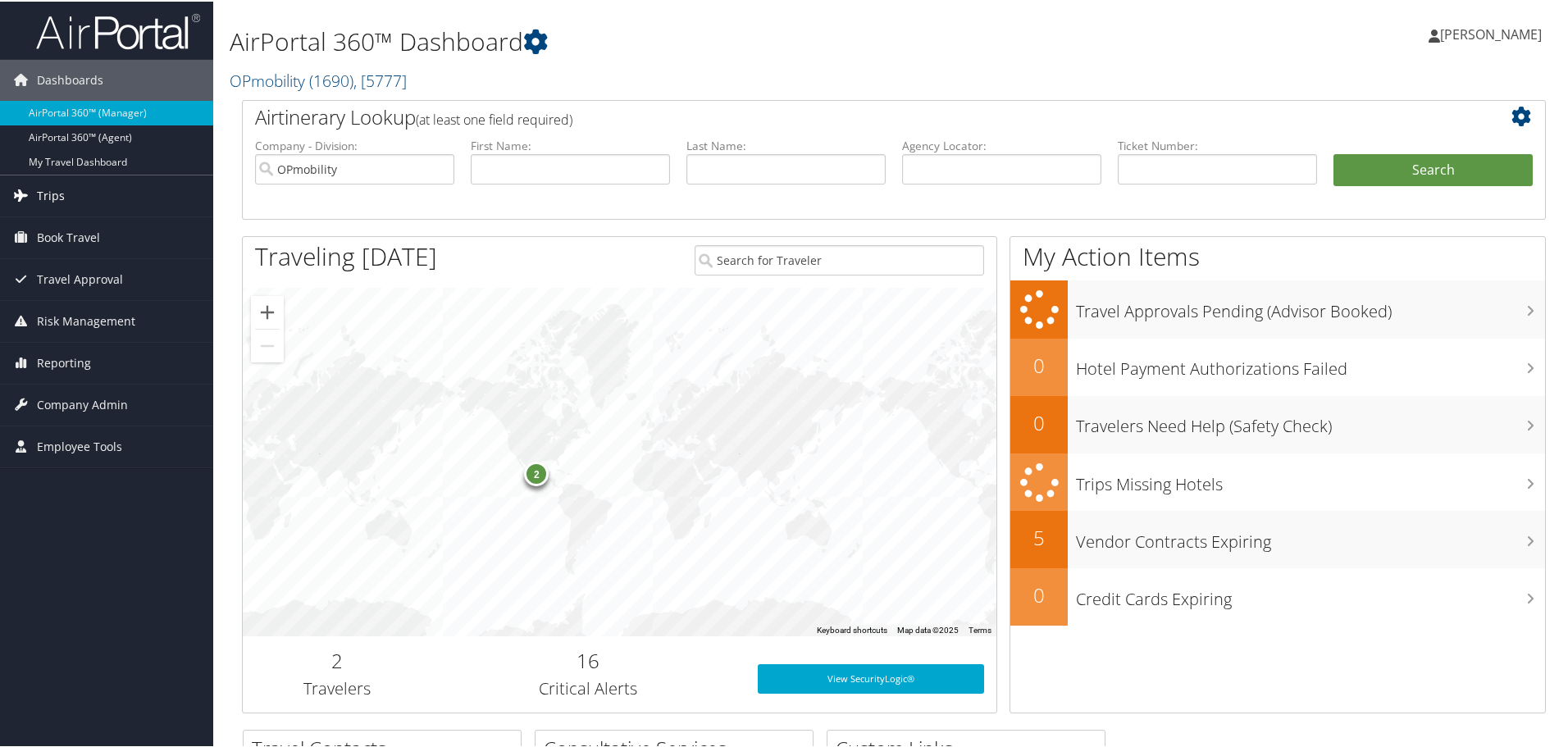
click at [55, 195] on span "Trips" at bounding box center [51, 194] width 27 height 41
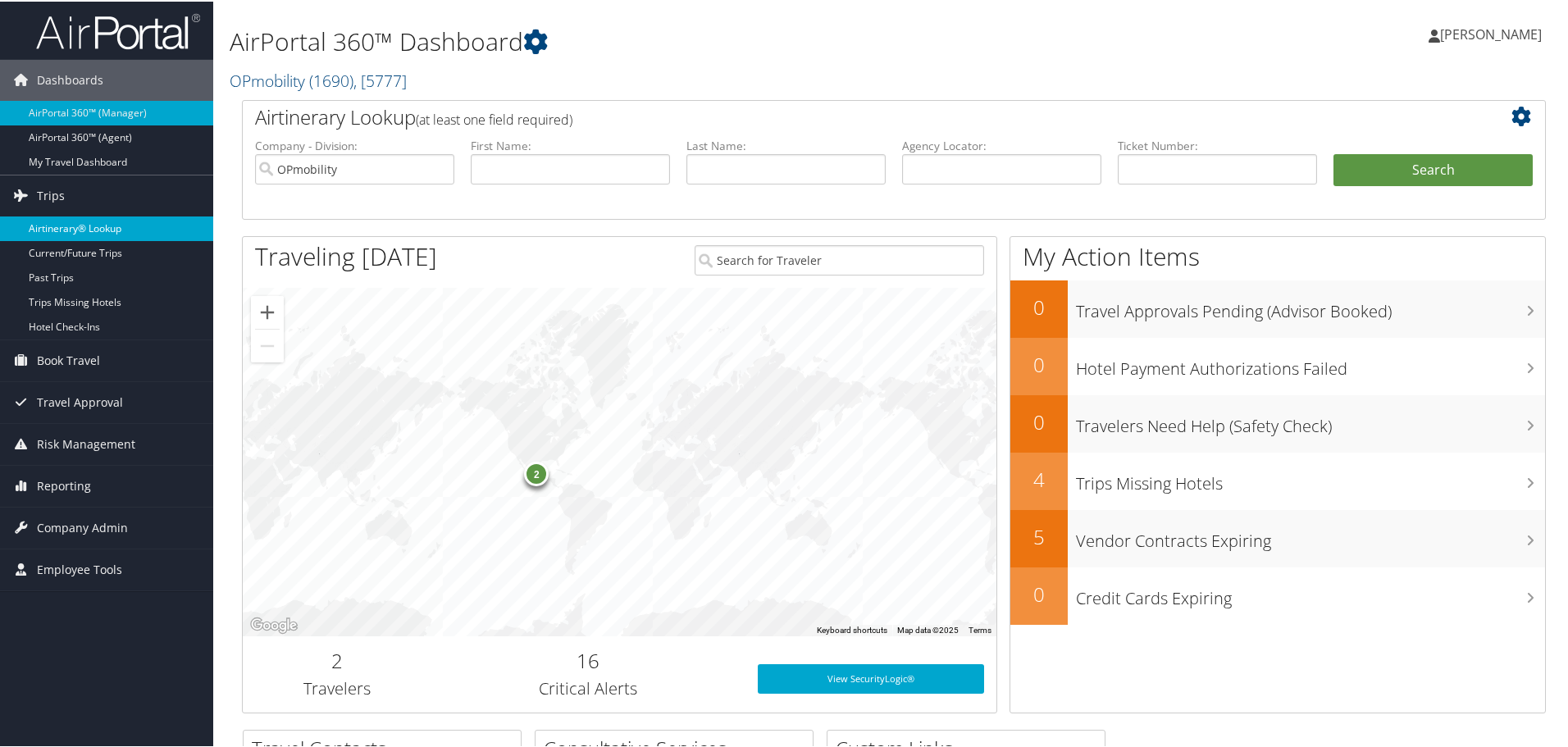
click at [59, 221] on link "Airtinerary® Lookup" at bounding box center [106, 226] width 213 height 25
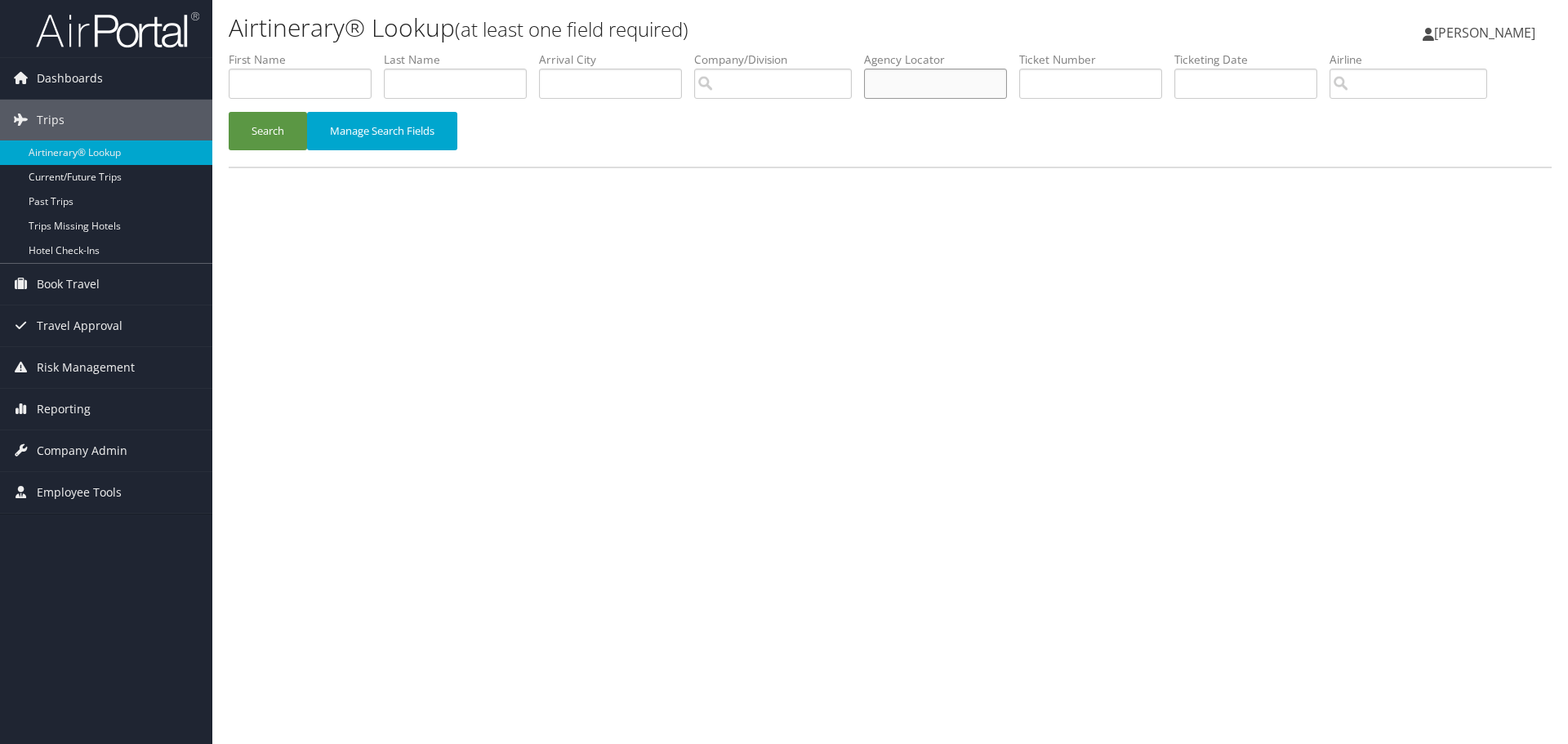
click at [957, 85] on input "text" at bounding box center [935, 83] width 143 height 30
type input "dnbsrk"
click at [244, 129] on button "Search" at bounding box center [268, 131] width 78 height 38
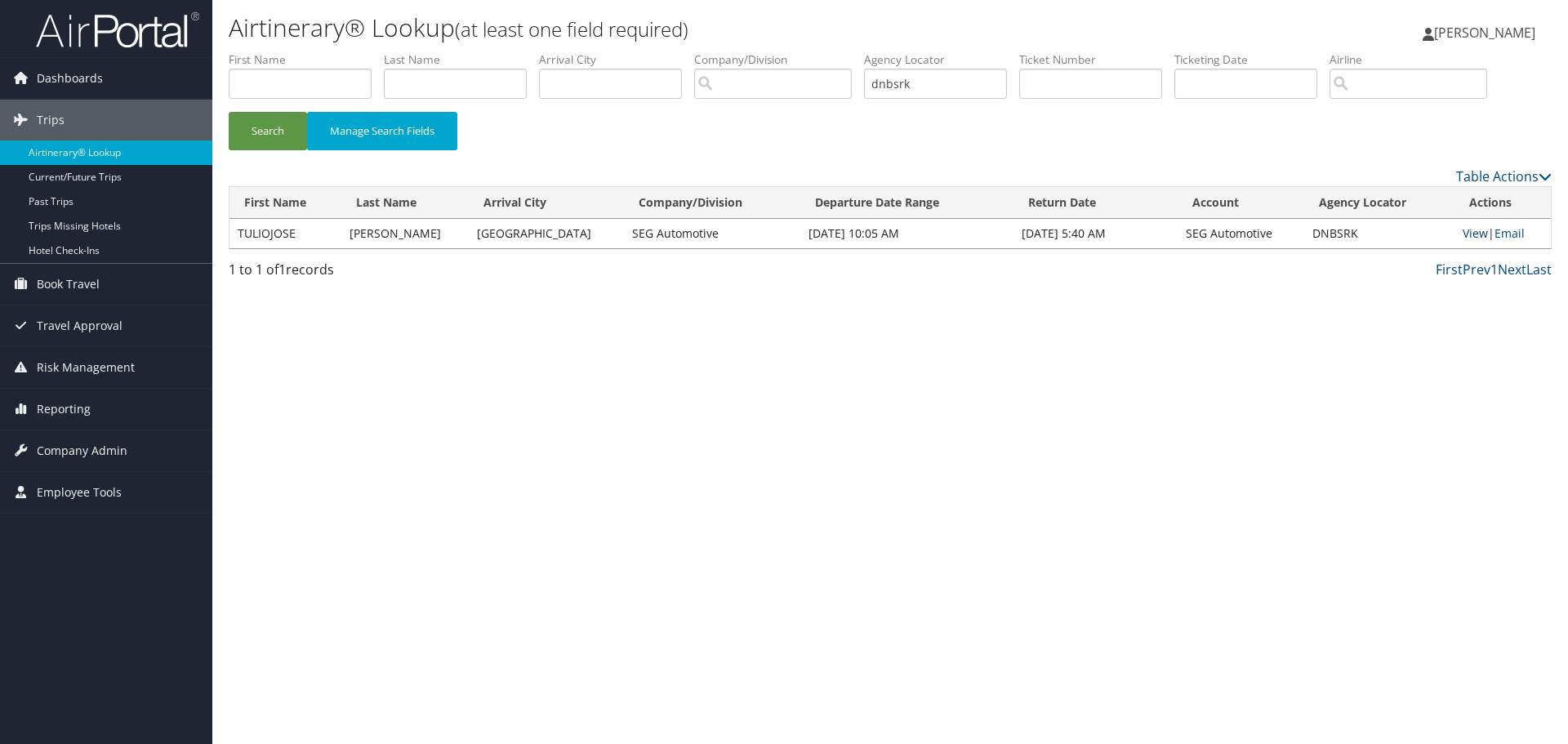
click at [1466, 235] on link "View" at bounding box center [1475, 233] width 25 height 16
click at [254, 129] on button "Search" at bounding box center [268, 131] width 78 height 38
click at [1470, 230] on link "View" at bounding box center [1475, 233] width 25 height 16
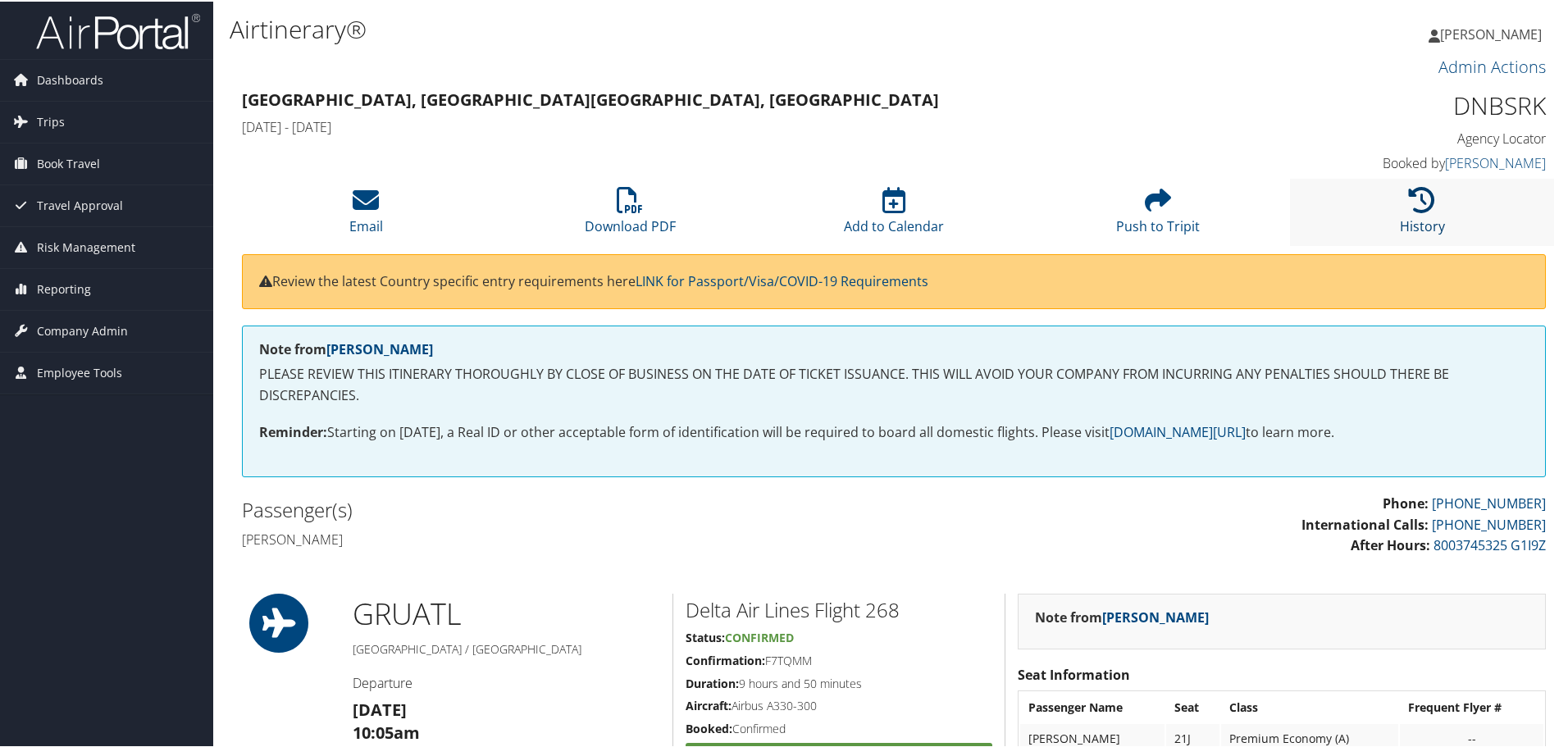
click at [1414, 208] on icon at bounding box center [1422, 198] width 26 height 26
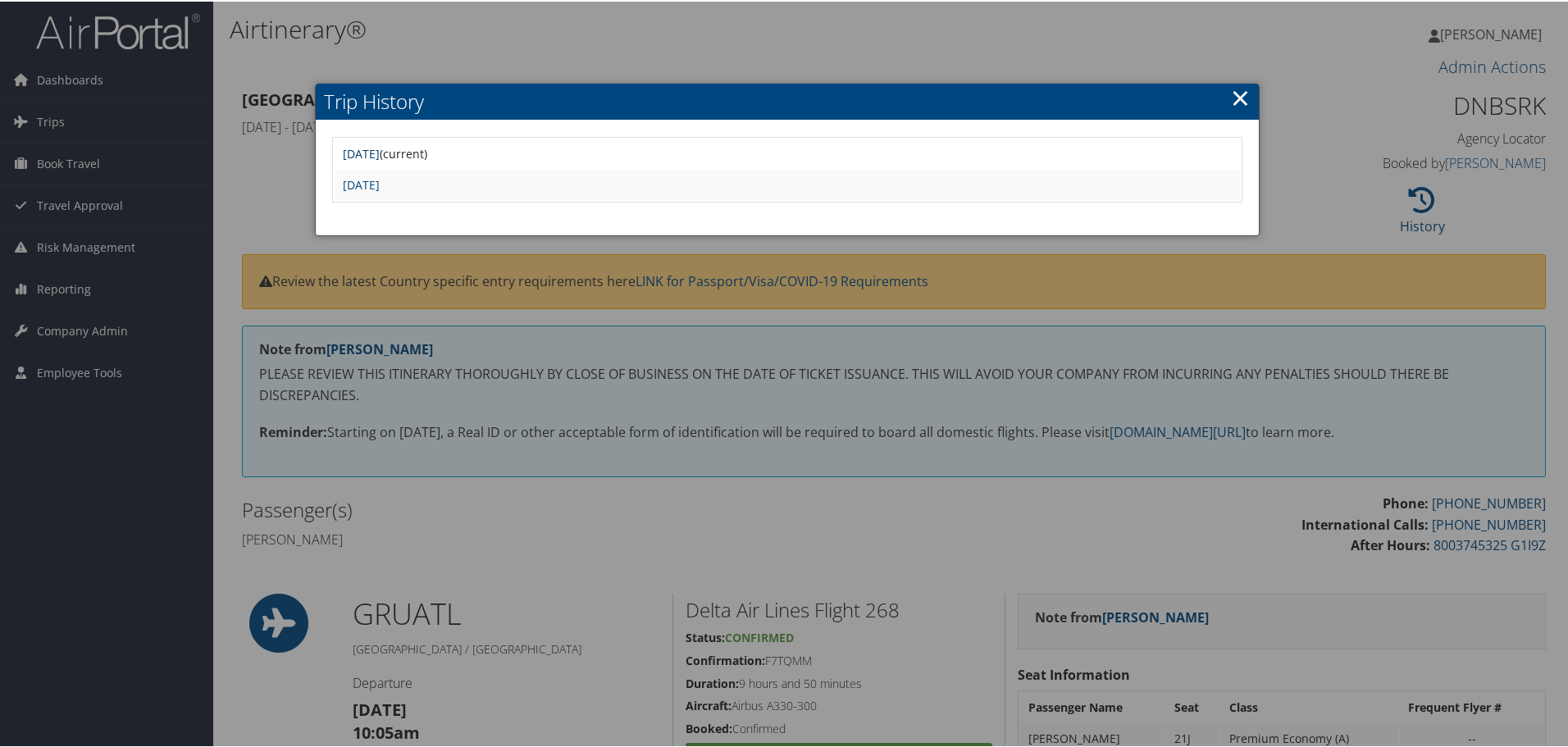
click at [379, 158] on link "[DATE]" at bounding box center [362, 152] width 37 height 16
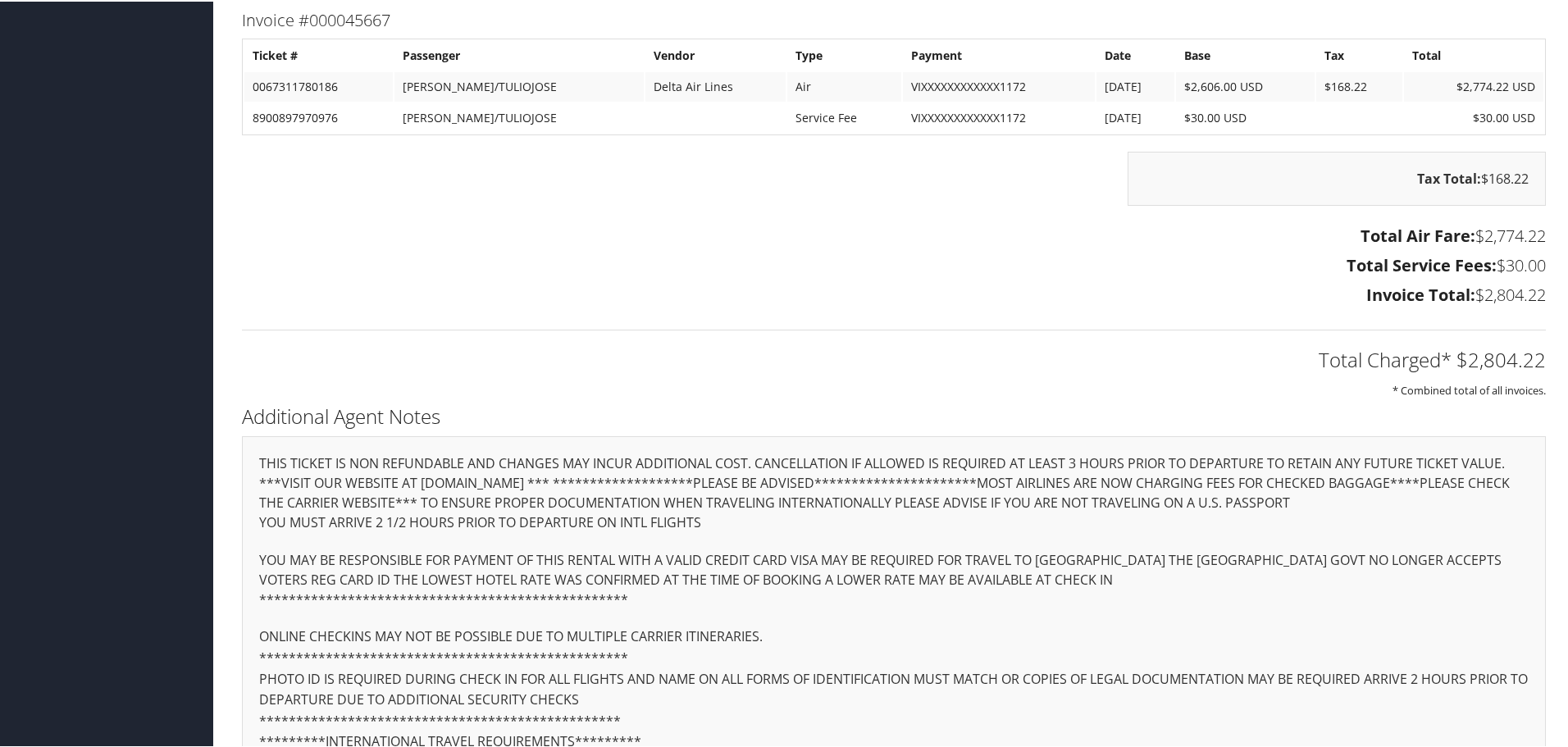
scroll to position [2788, 0]
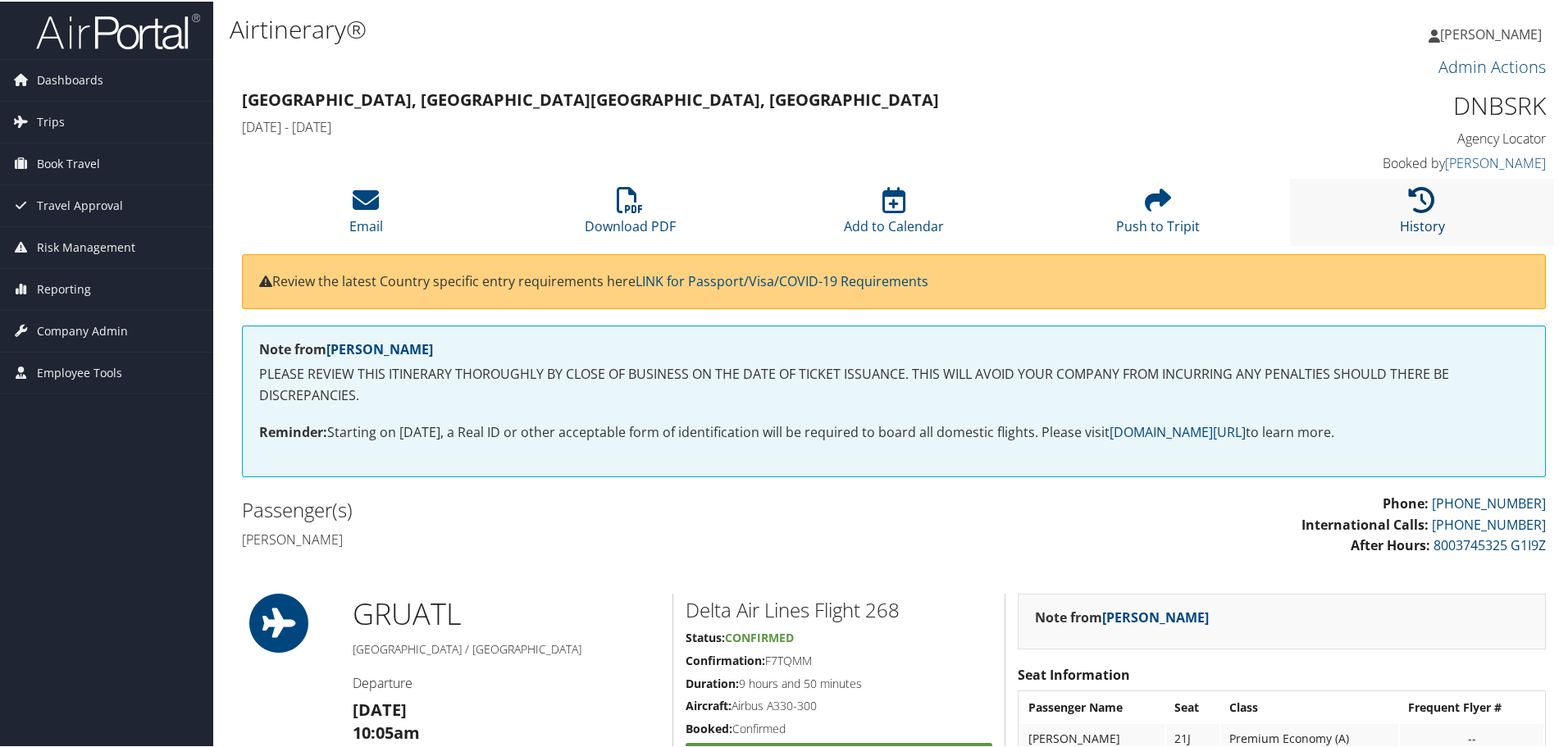
click at [1409, 203] on icon at bounding box center [1422, 198] width 26 height 26
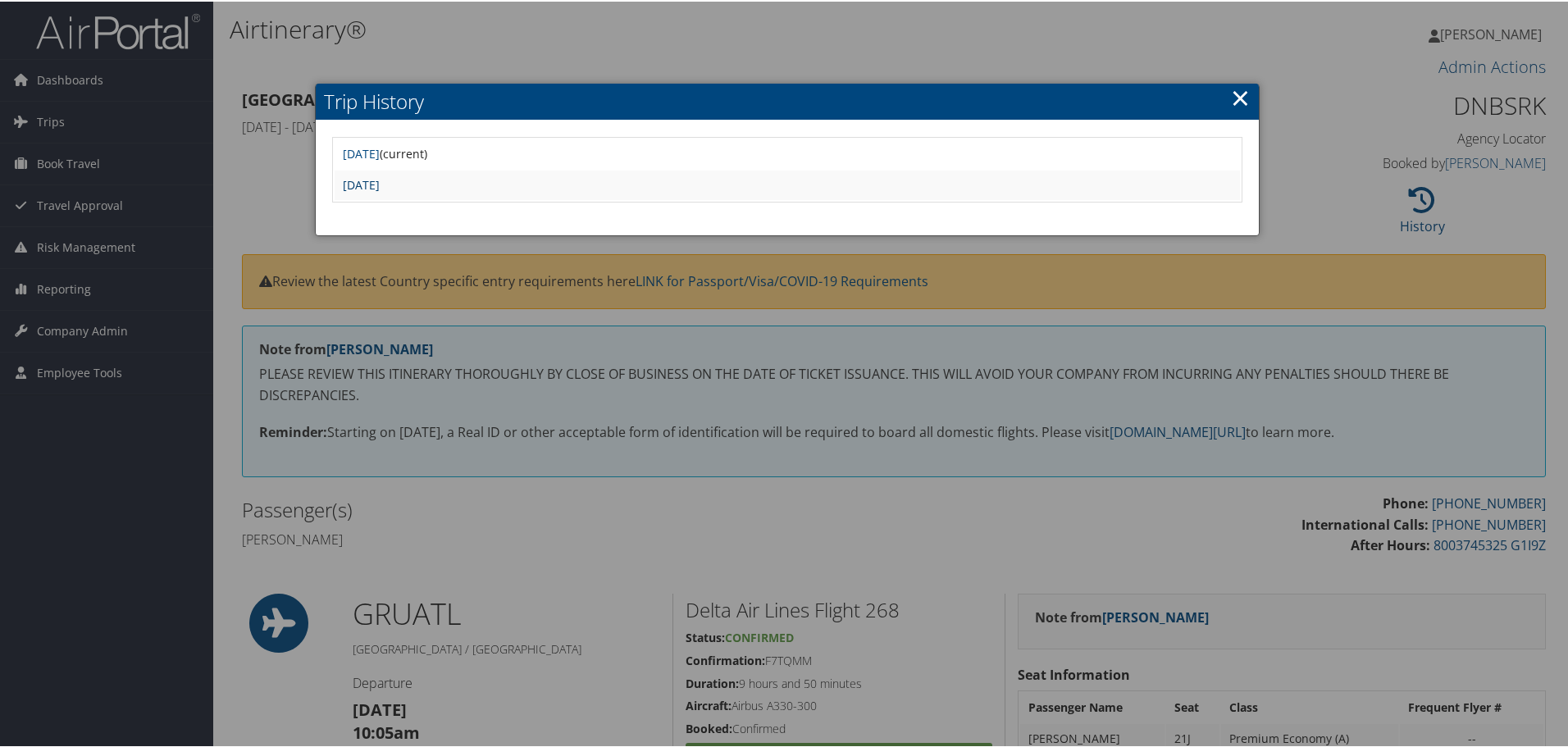
click at [379, 184] on link "Tue Oct 7 08:30:13 MDT 2025" at bounding box center [362, 183] width 37 height 16
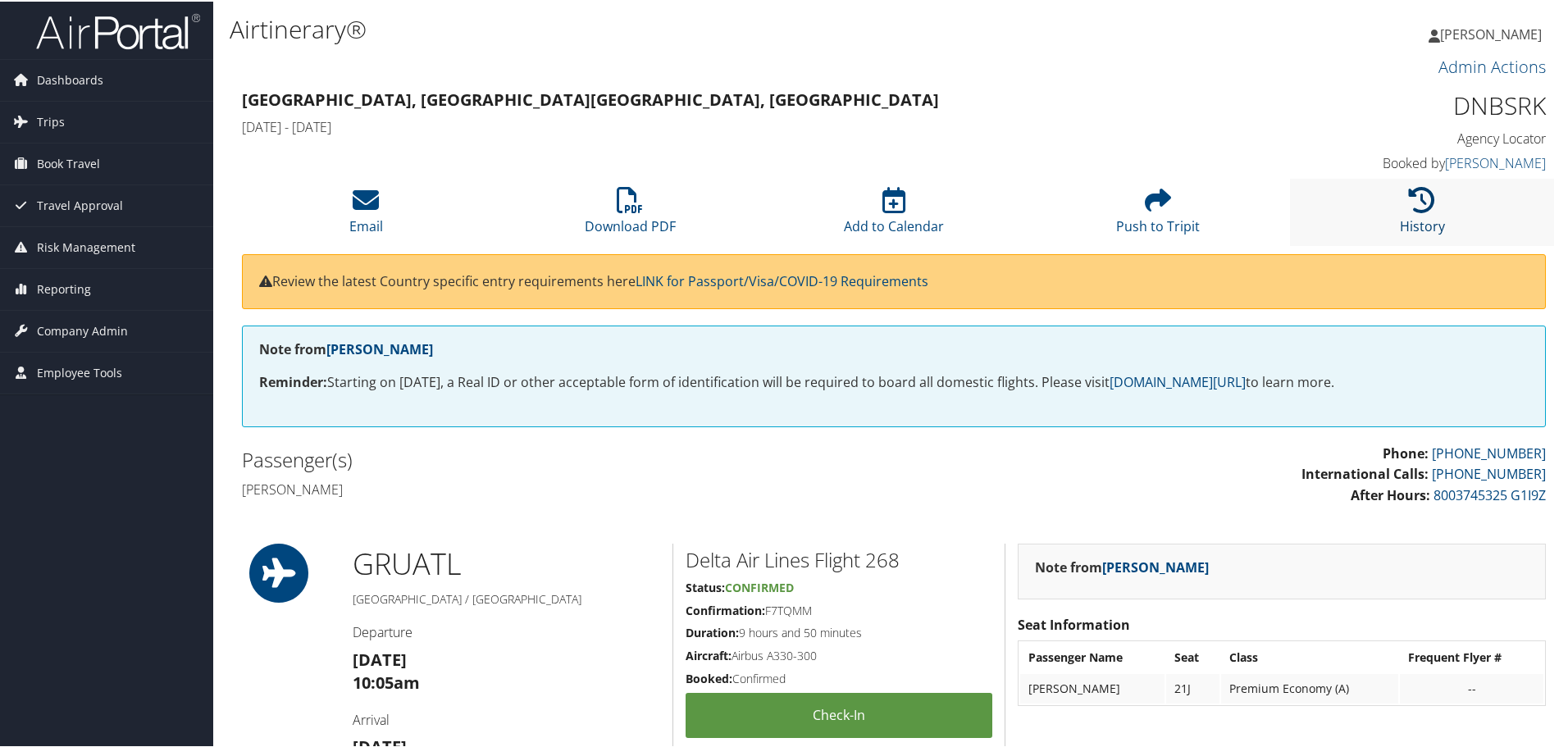
click at [1421, 193] on icon at bounding box center [1422, 198] width 26 height 26
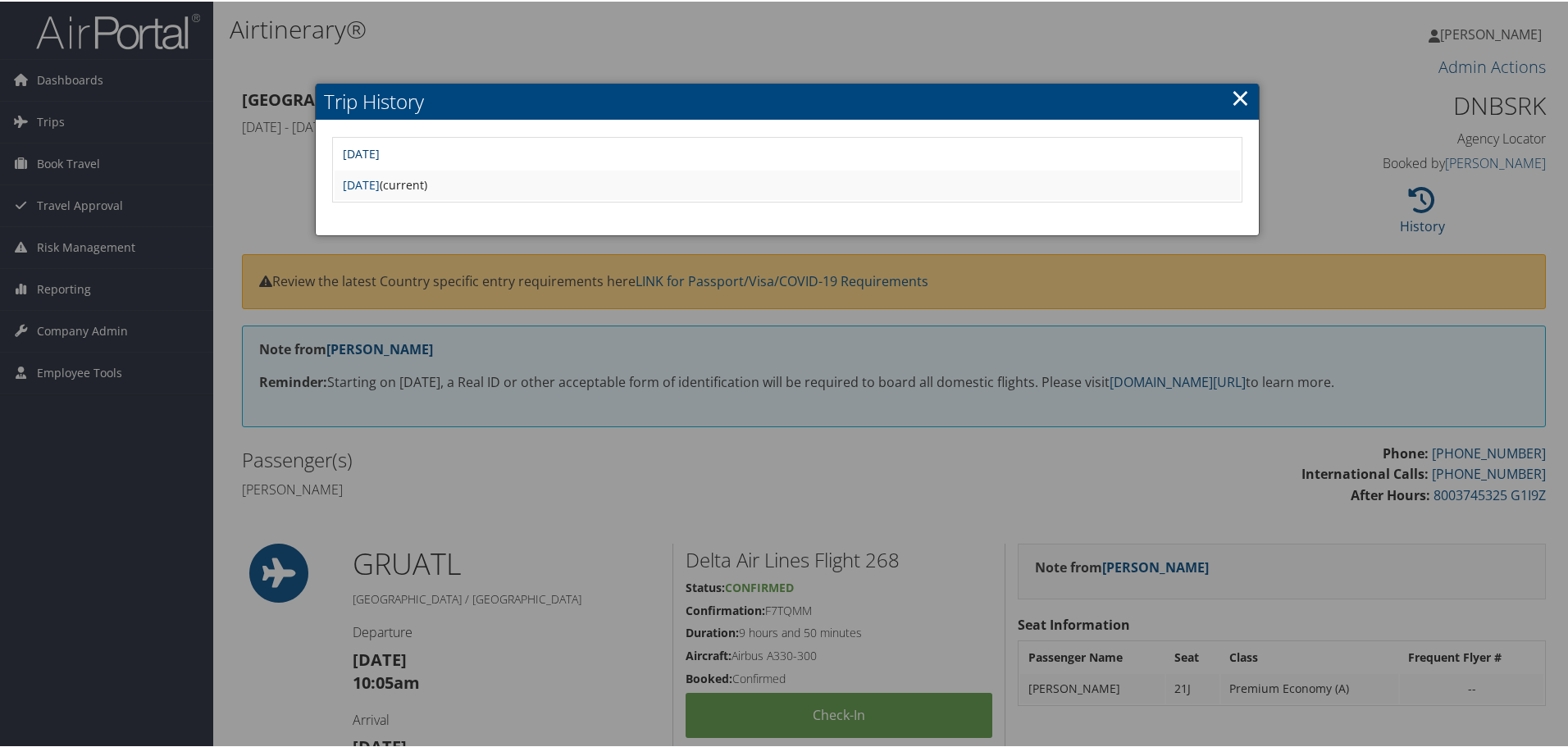
click at [379, 148] on link "Tue Oct 7 08:36:51 MDT 2025" at bounding box center [362, 152] width 37 height 16
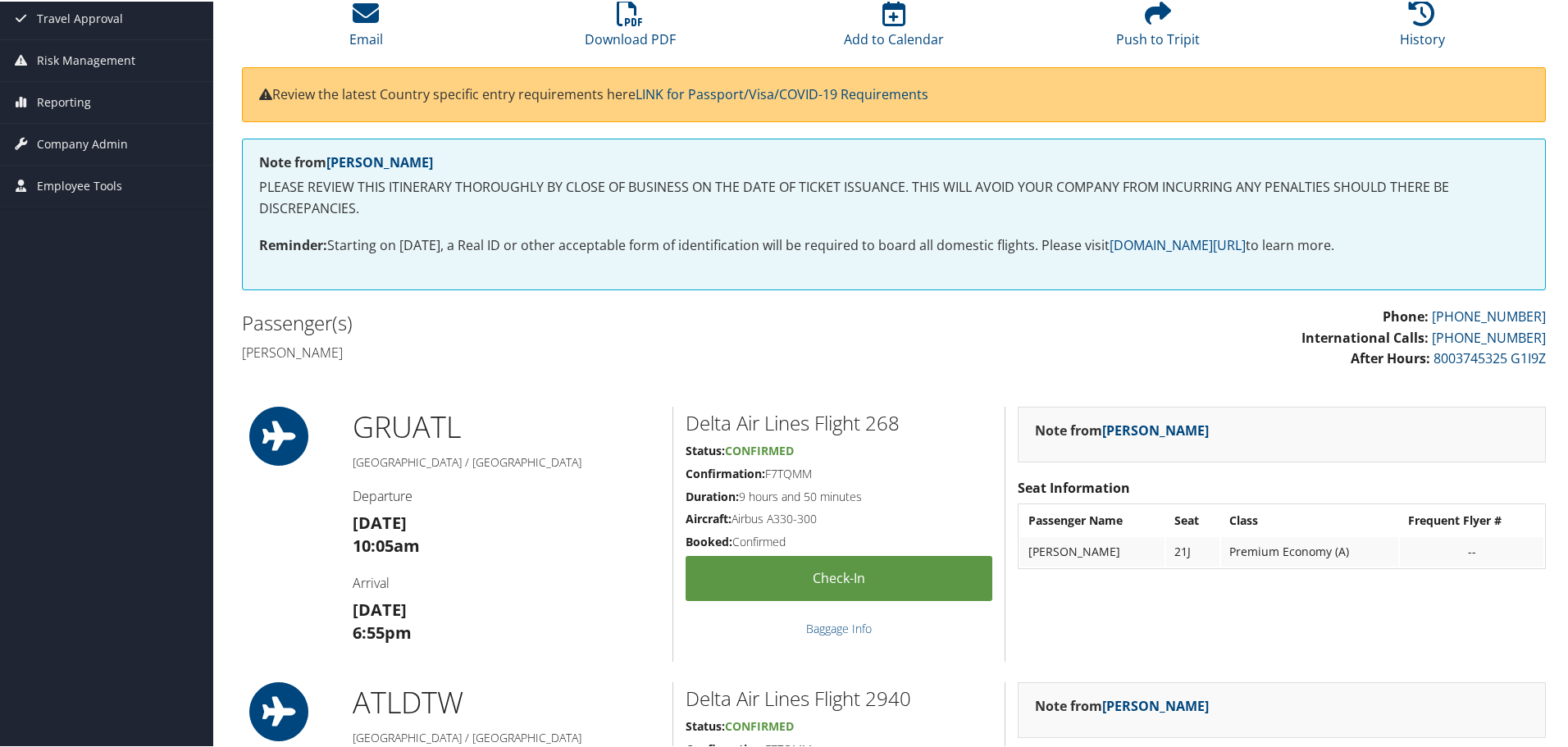
scroll to position [164, 0]
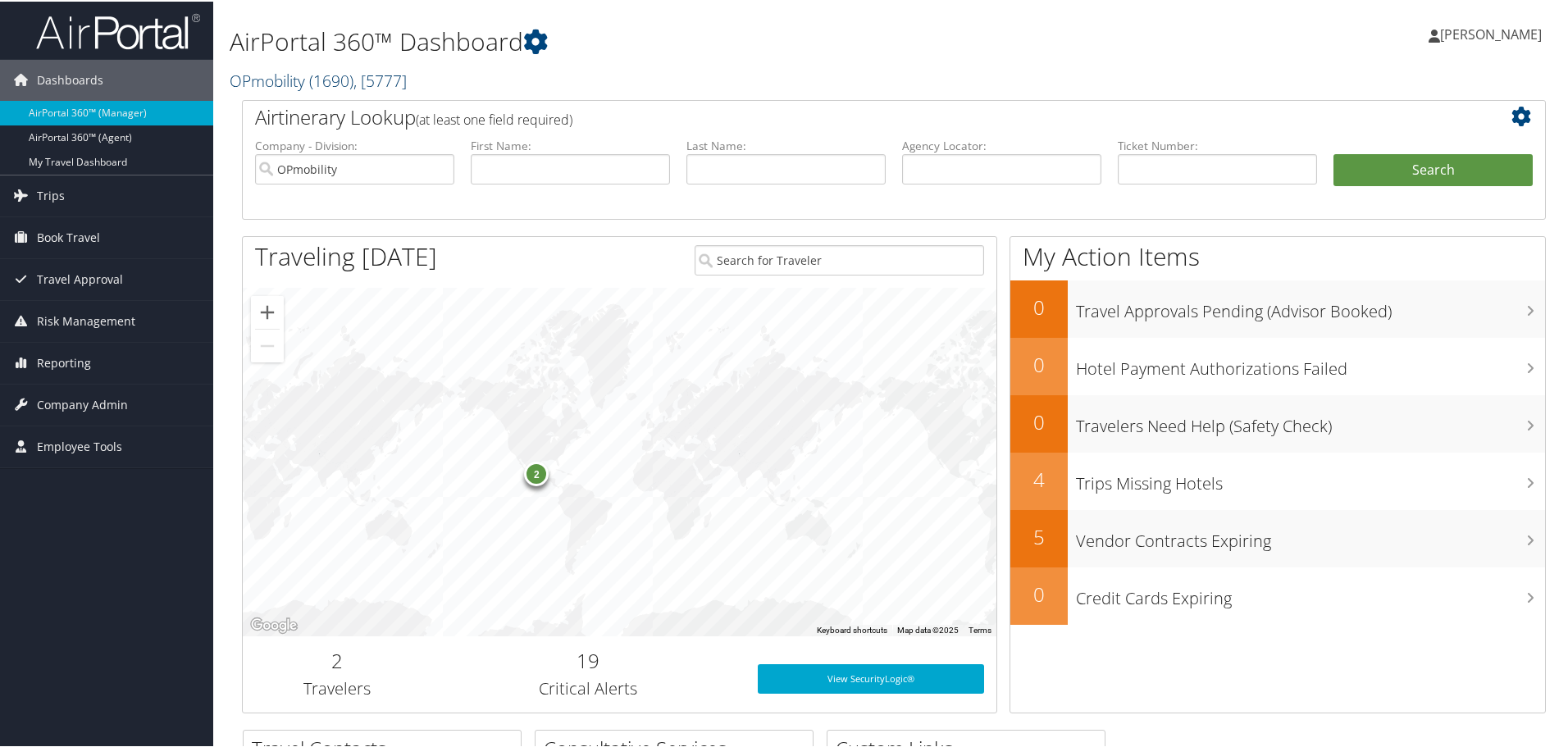
click at [334, 74] on span "( 1690 )" at bounding box center [330, 78] width 44 height 23
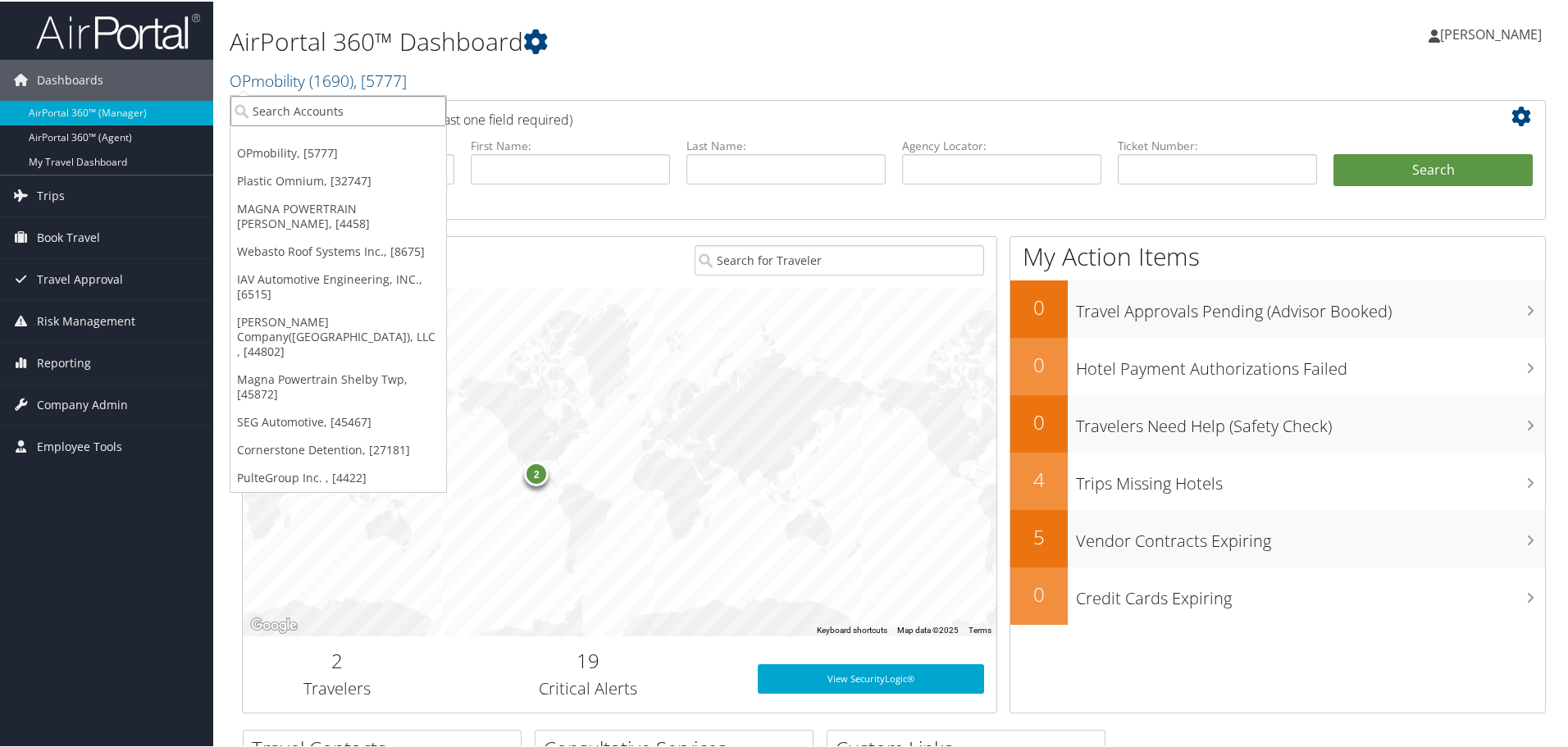
click at [311, 113] on input "search" at bounding box center [338, 109] width 216 height 30
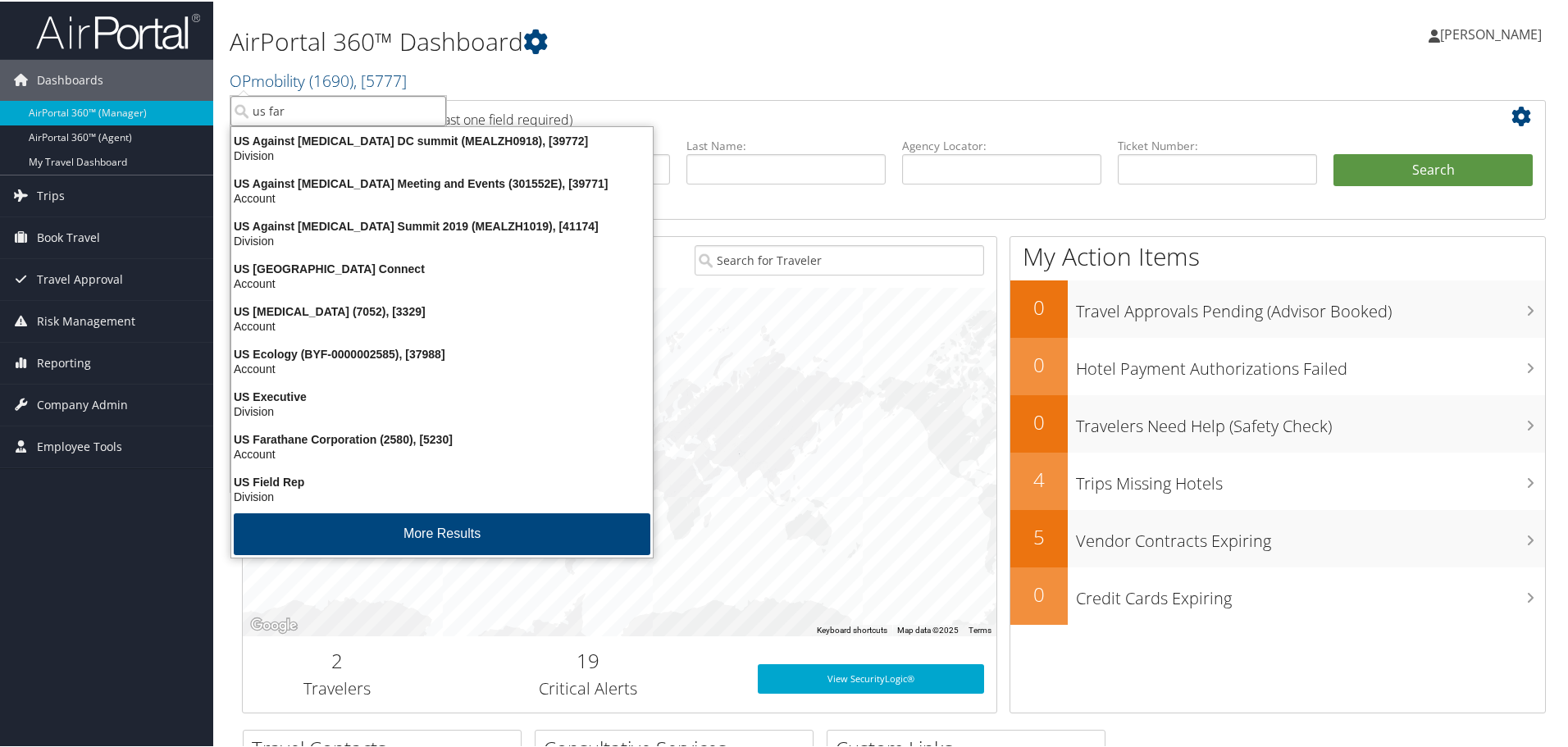
type input "us fara"
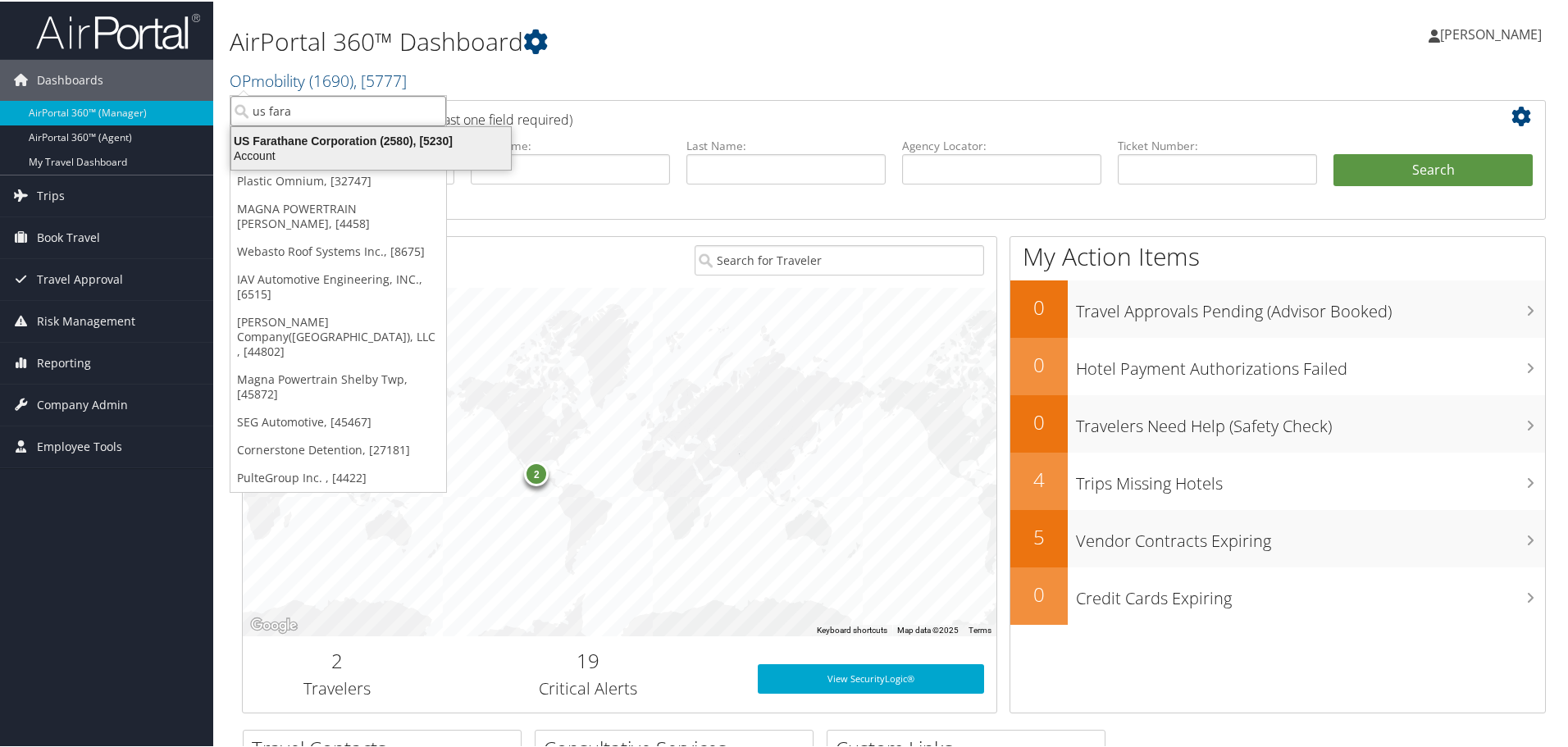
click at [314, 133] on div "US Farathane Corporation (2580), [5230]" at bounding box center [371, 139] width 299 height 15
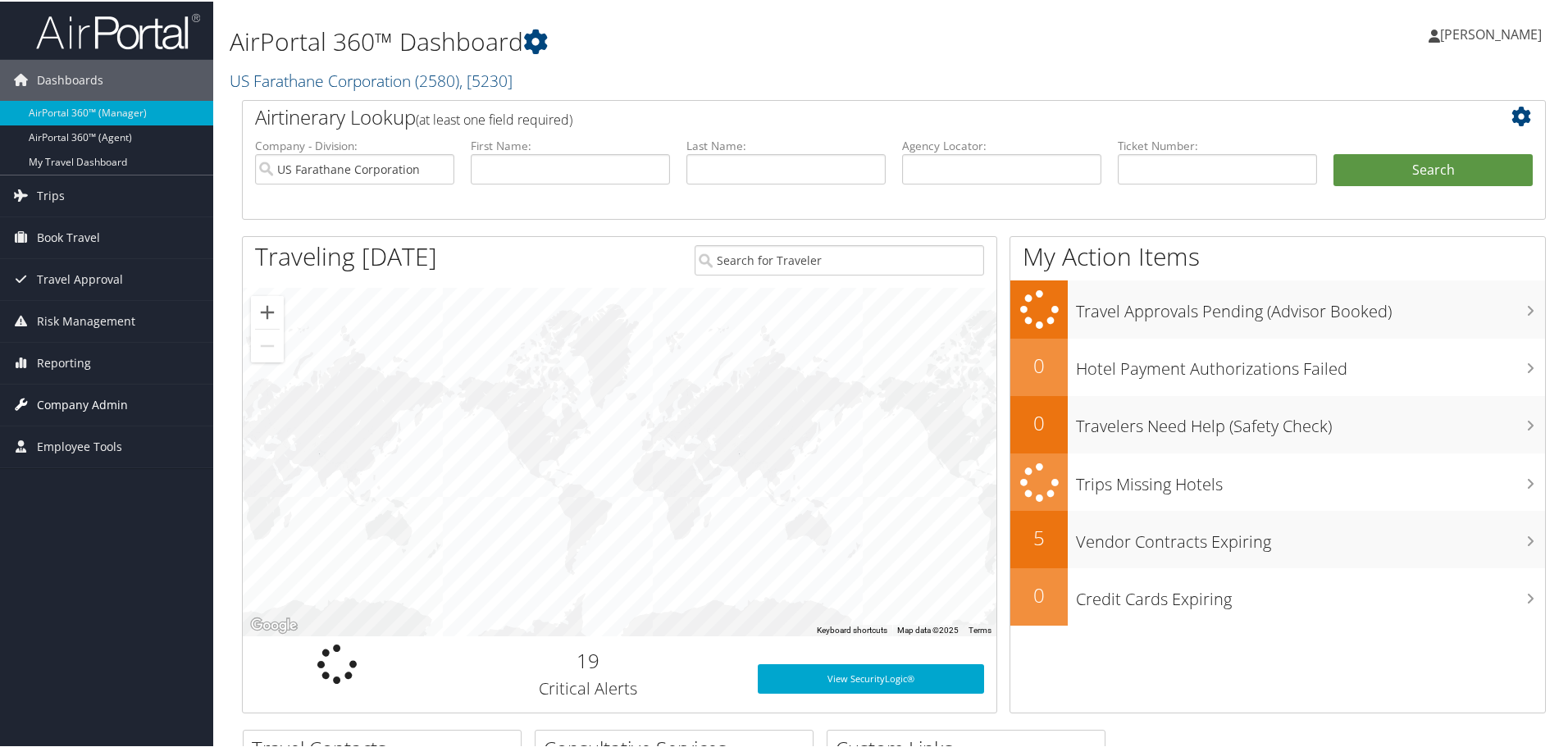
click at [65, 409] on span "Company Admin" at bounding box center [82, 404] width 91 height 41
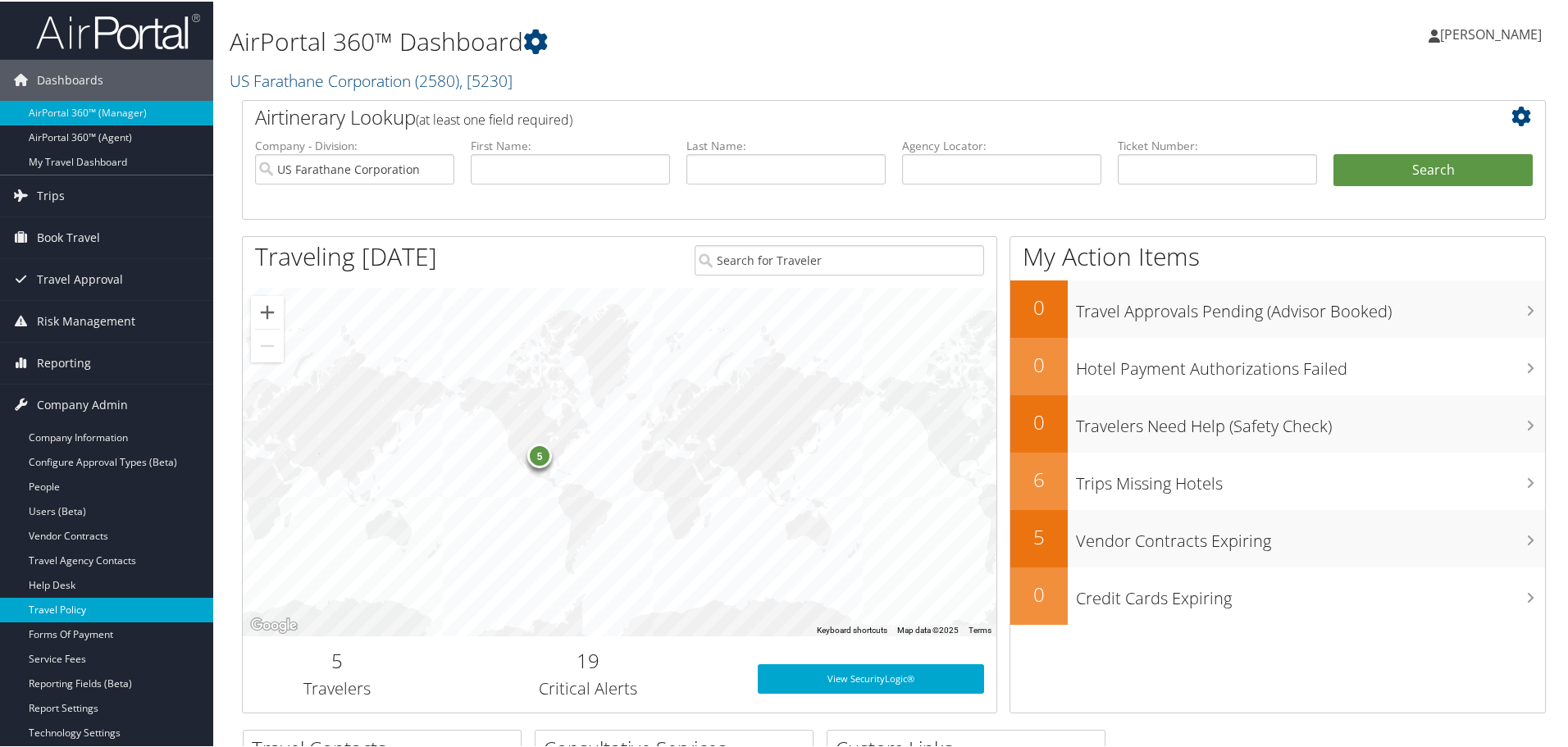
click at [93, 615] on link "Travel Policy" at bounding box center [106, 608] width 213 height 25
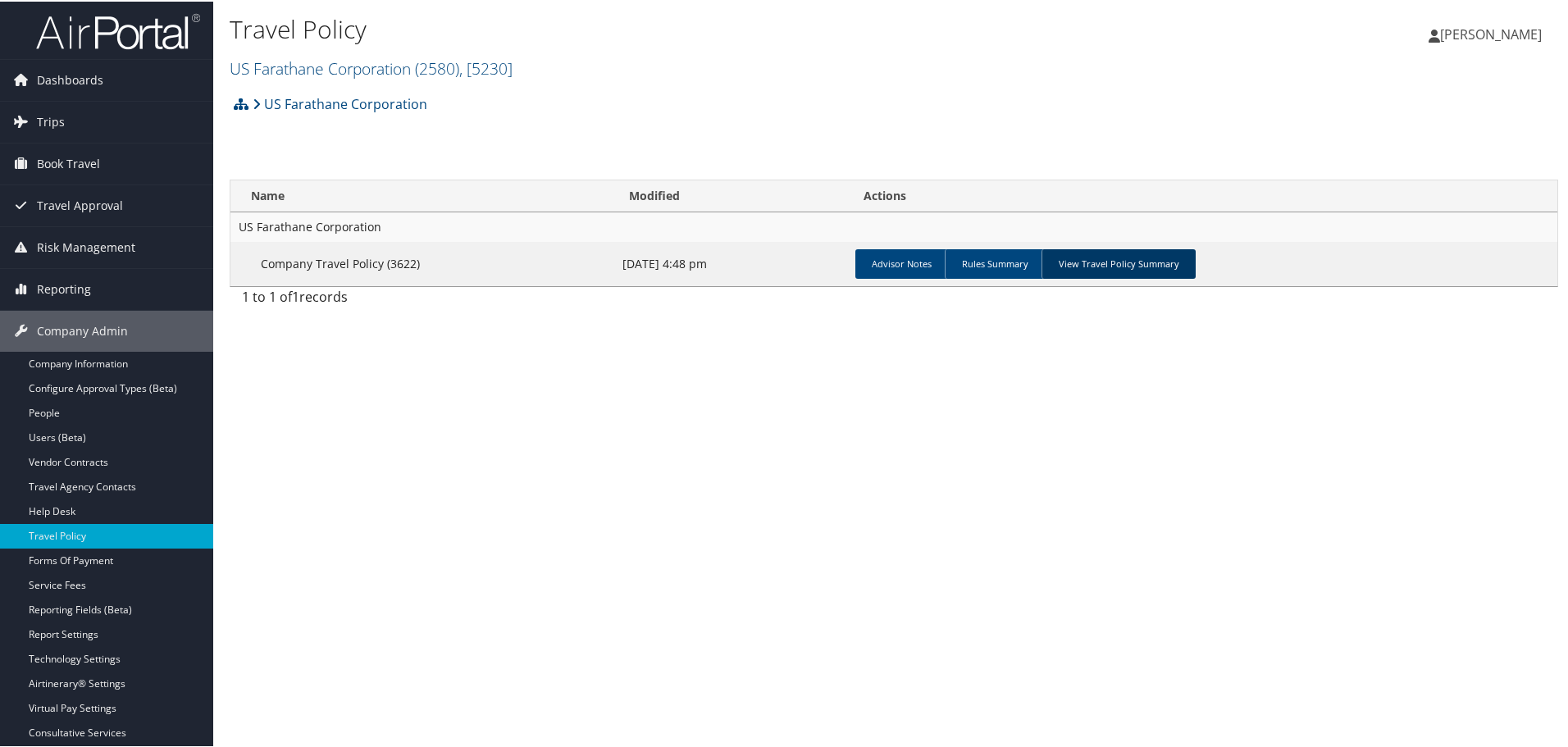
click at [1072, 267] on link "View Travel Policy Summary" at bounding box center [1118, 263] width 154 height 29
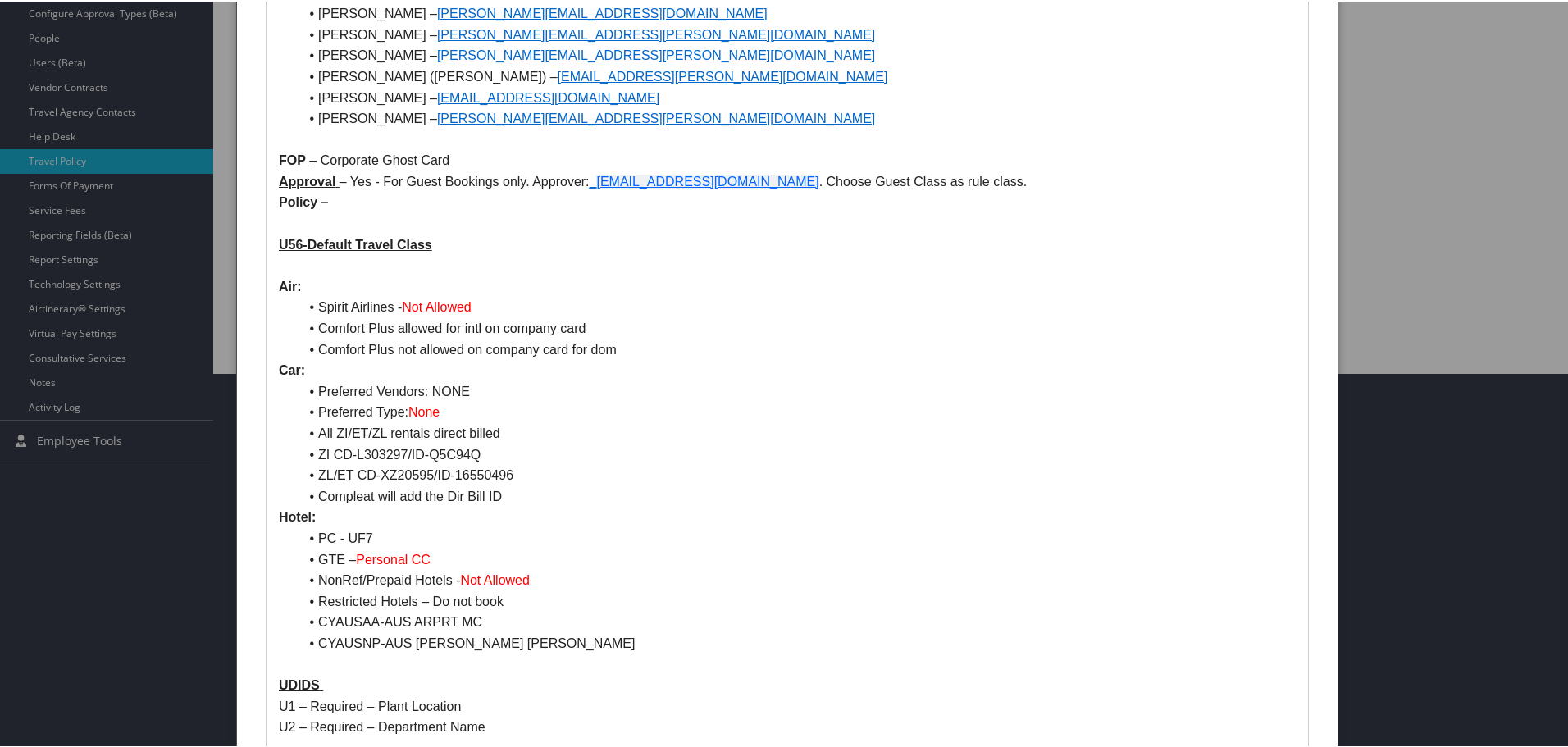
scroll to position [492, 0]
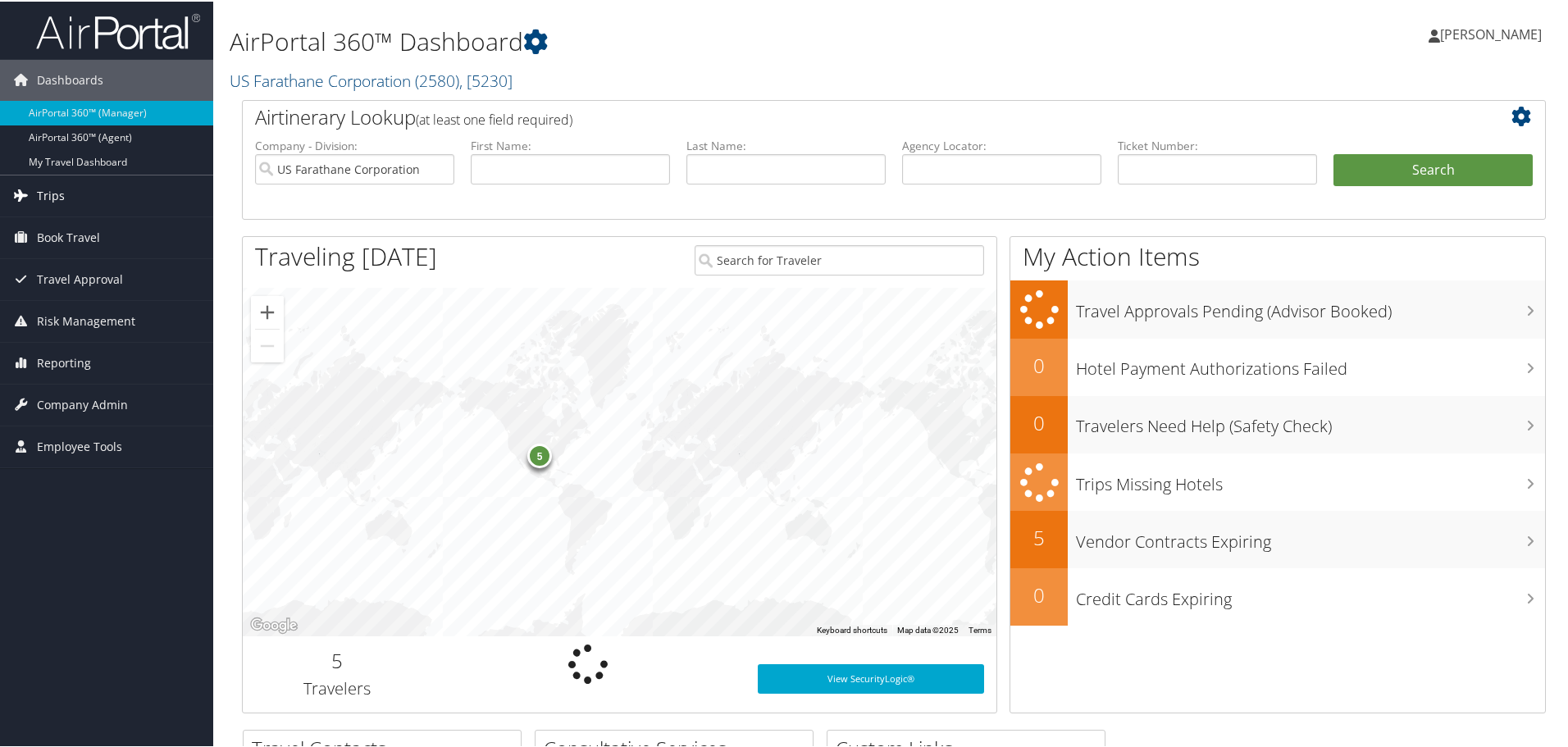
click at [55, 193] on span "Trips" at bounding box center [51, 194] width 27 height 41
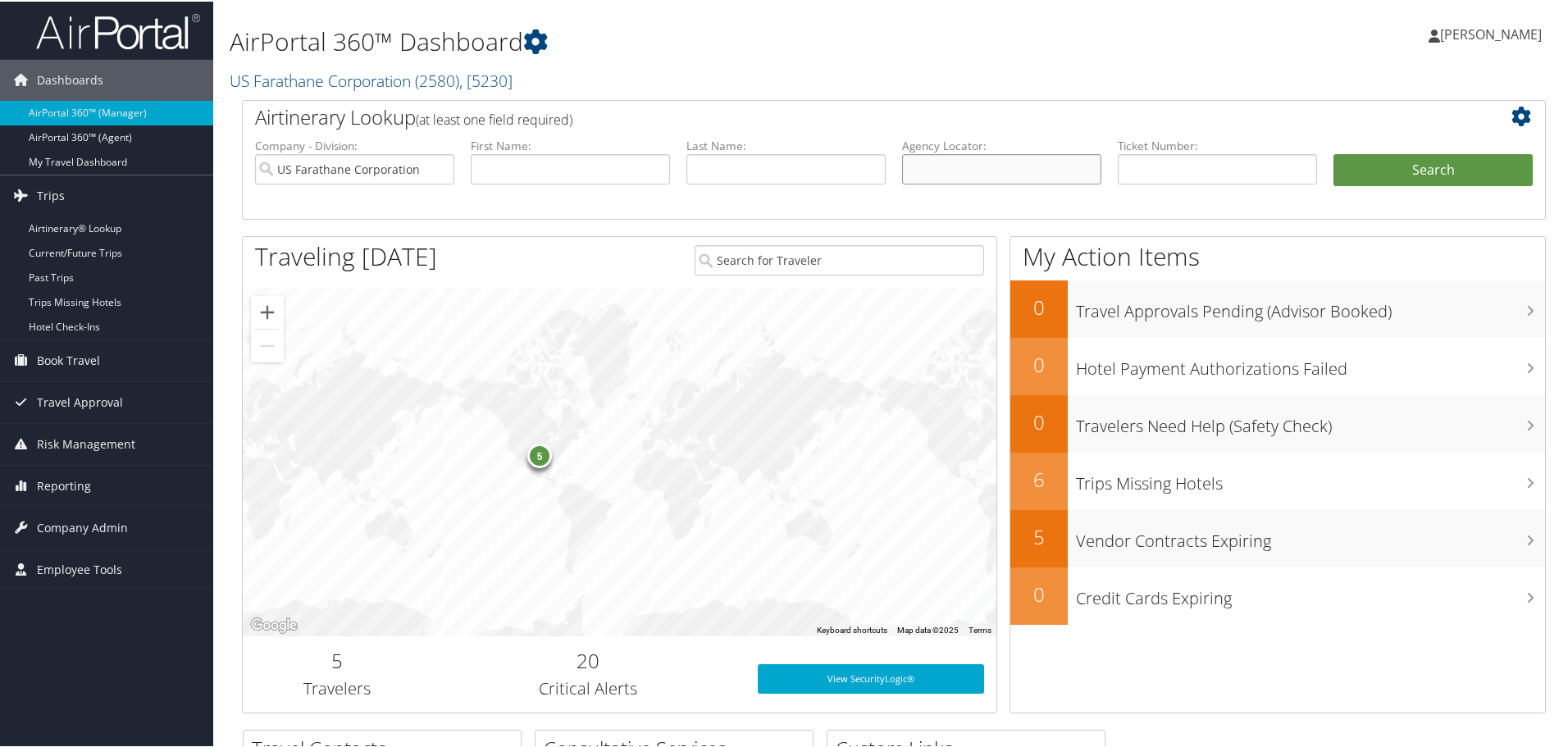
click at [1016, 164] on input "text" at bounding box center [1001, 168] width 199 height 30
type input "dnbsrk"
click at [1334, 153] on button "Search" at bounding box center [1433, 169] width 199 height 32
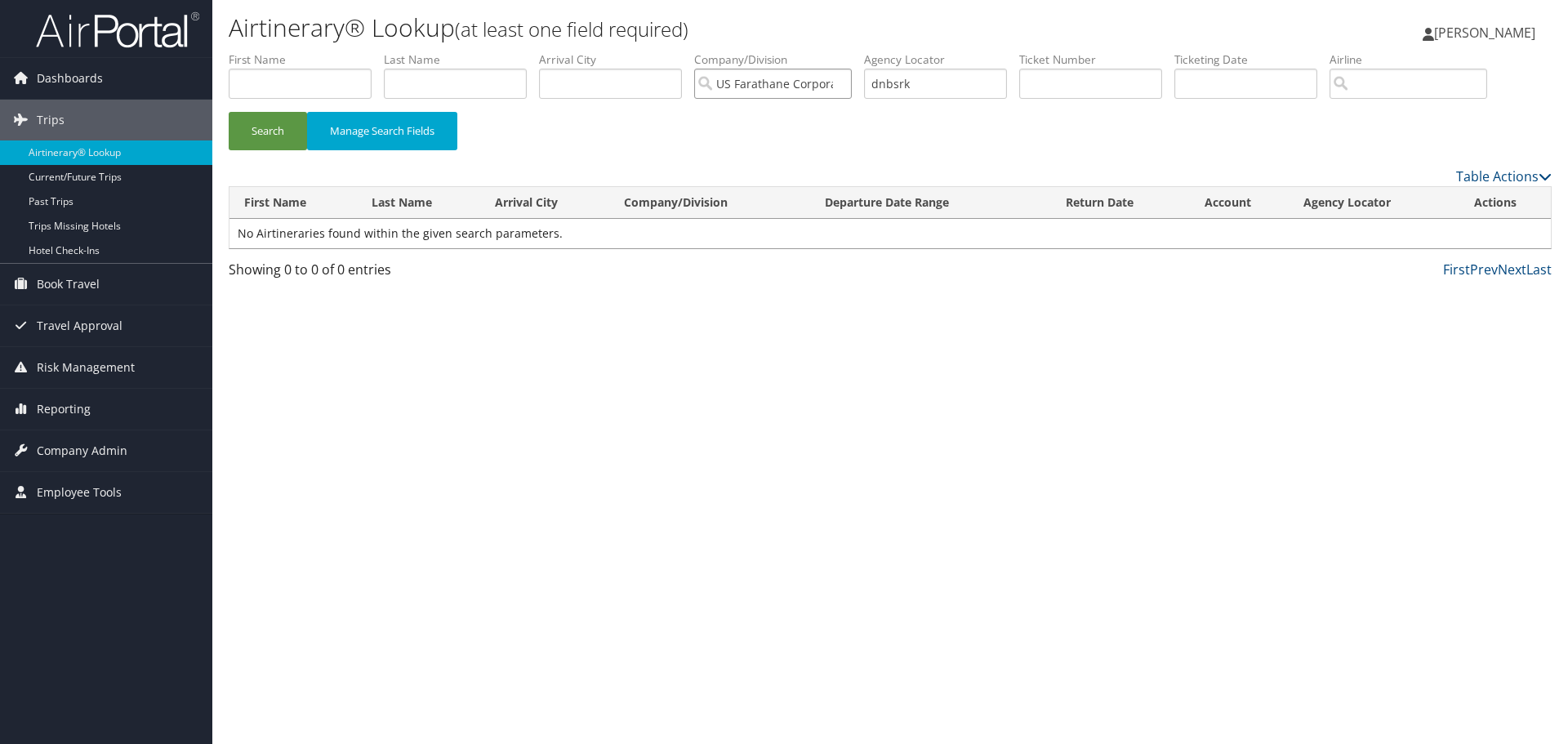
click at [846, 82] on input "US Farathane Corporation" at bounding box center [772, 83] width 157 height 30
click at [53, 152] on link "Airtinerary® Lookup" at bounding box center [105, 152] width 212 height 24
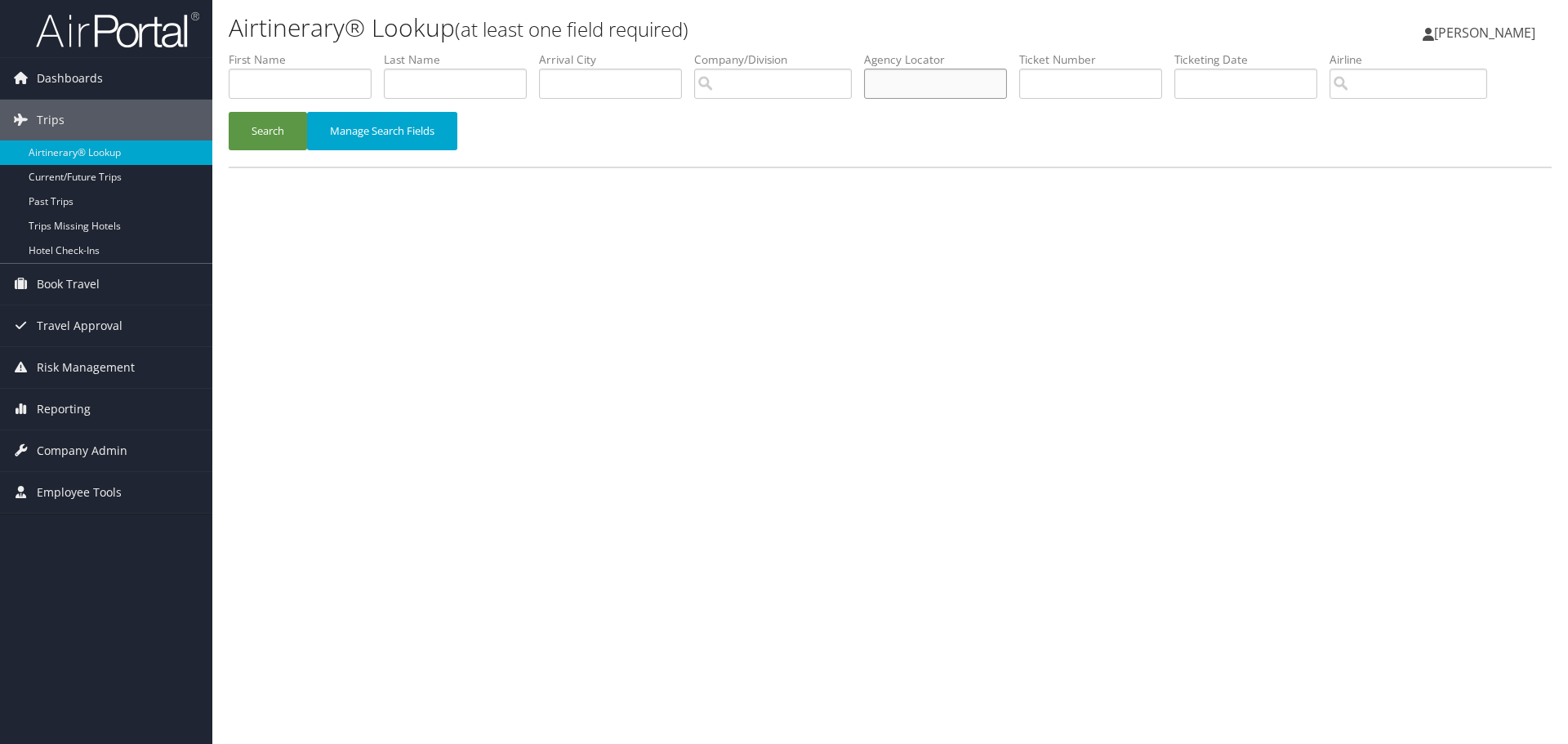
click at [953, 95] on input "text" at bounding box center [935, 83] width 143 height 30
type input "dnbsrk"
click at [259, 132] on button "Search" at bounding box center [268, 131] width 78 height 38
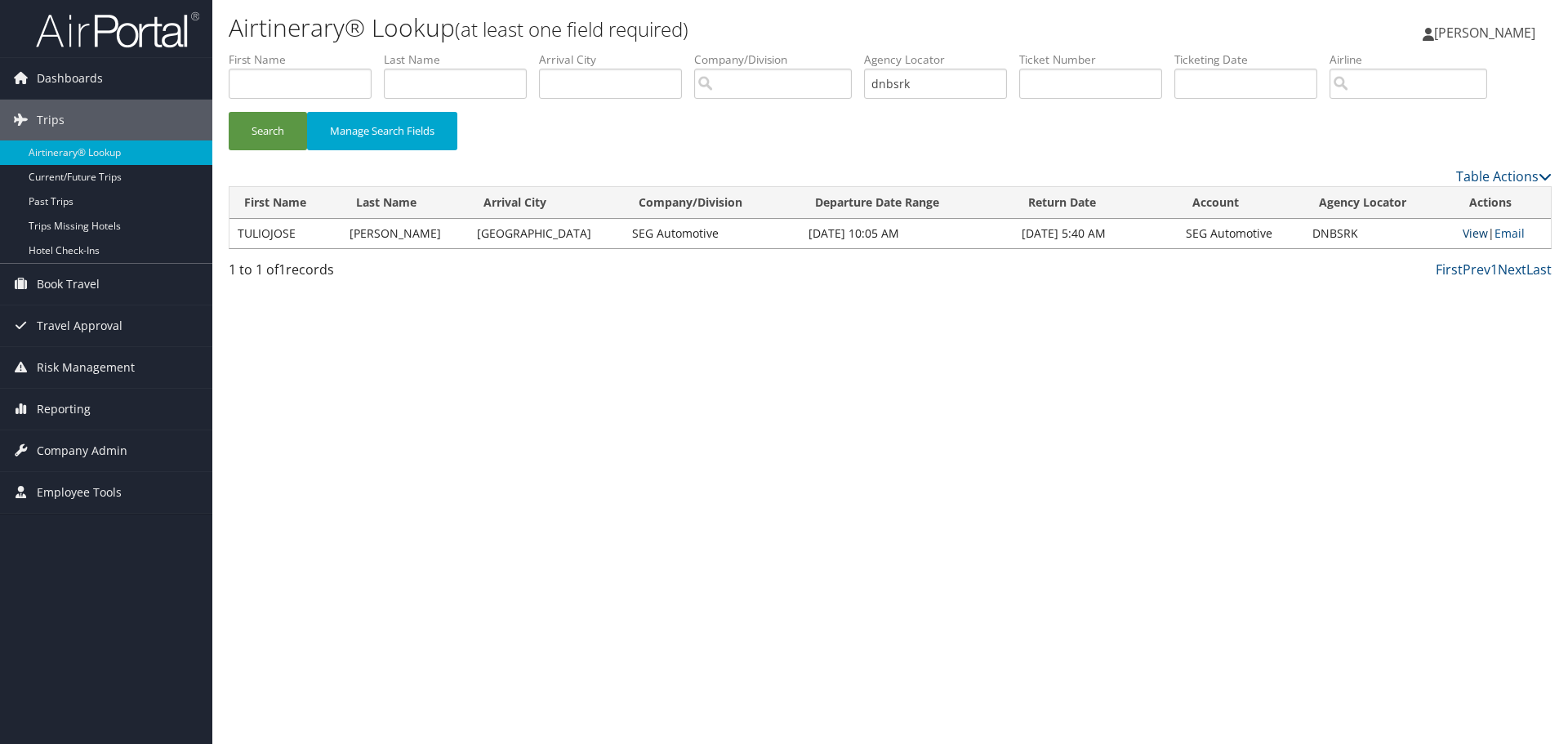
click at [1463, 233] on link "View" at bounding box center [1475, 233] width 25 height 16
click at [531, 639] on div "Airtinerary® Lookup (at least one field required) Jill Clark Jill Clark My Sett…" at bounding box center [889, 372] width 1356 height 744
click at [241, 121] on button "Search" at bounding box center [268, 131] width 78 height 38
click at [1468, 234] on link "View" at bounding box center [1475, 233] width 25 height 16
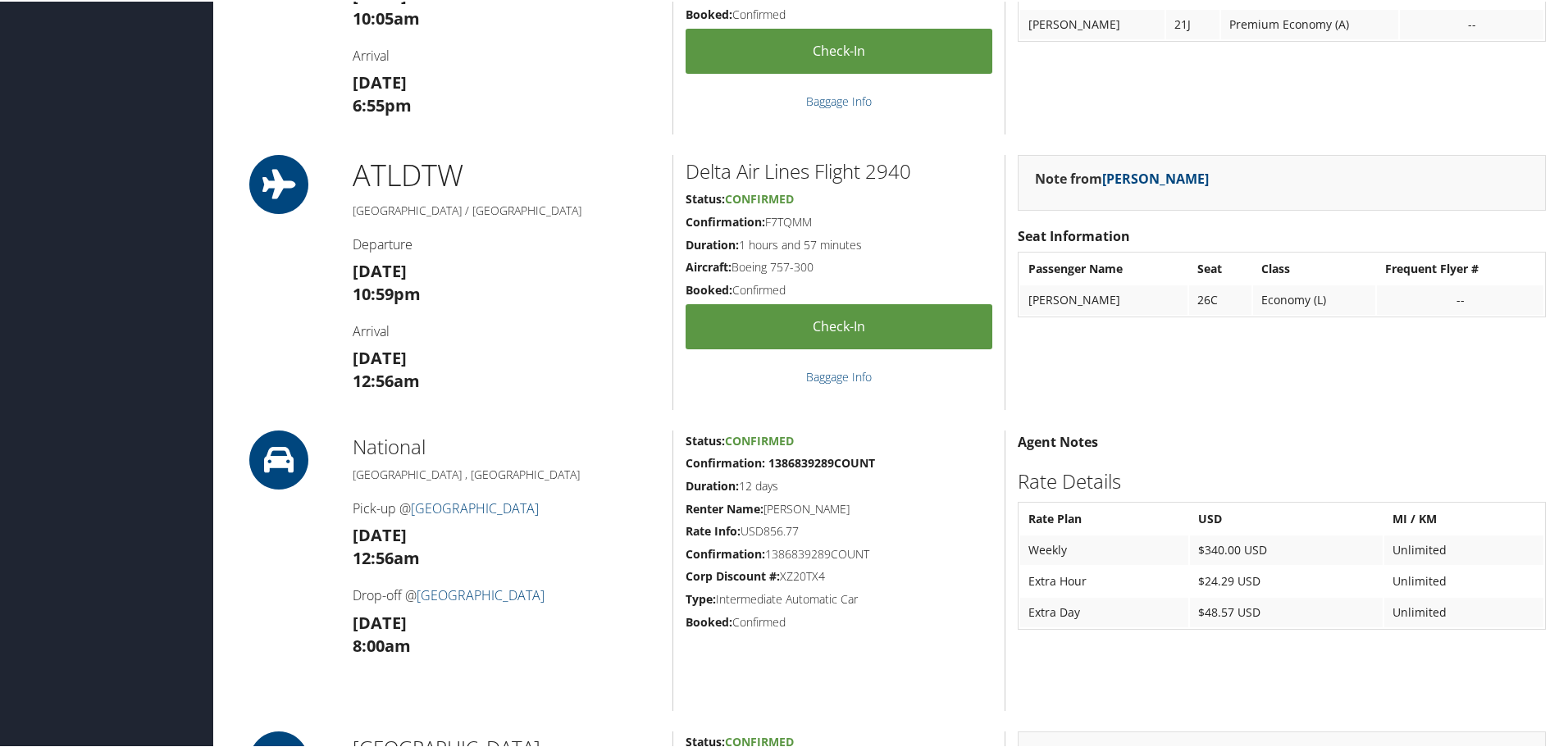
scroll to position [574, 0]
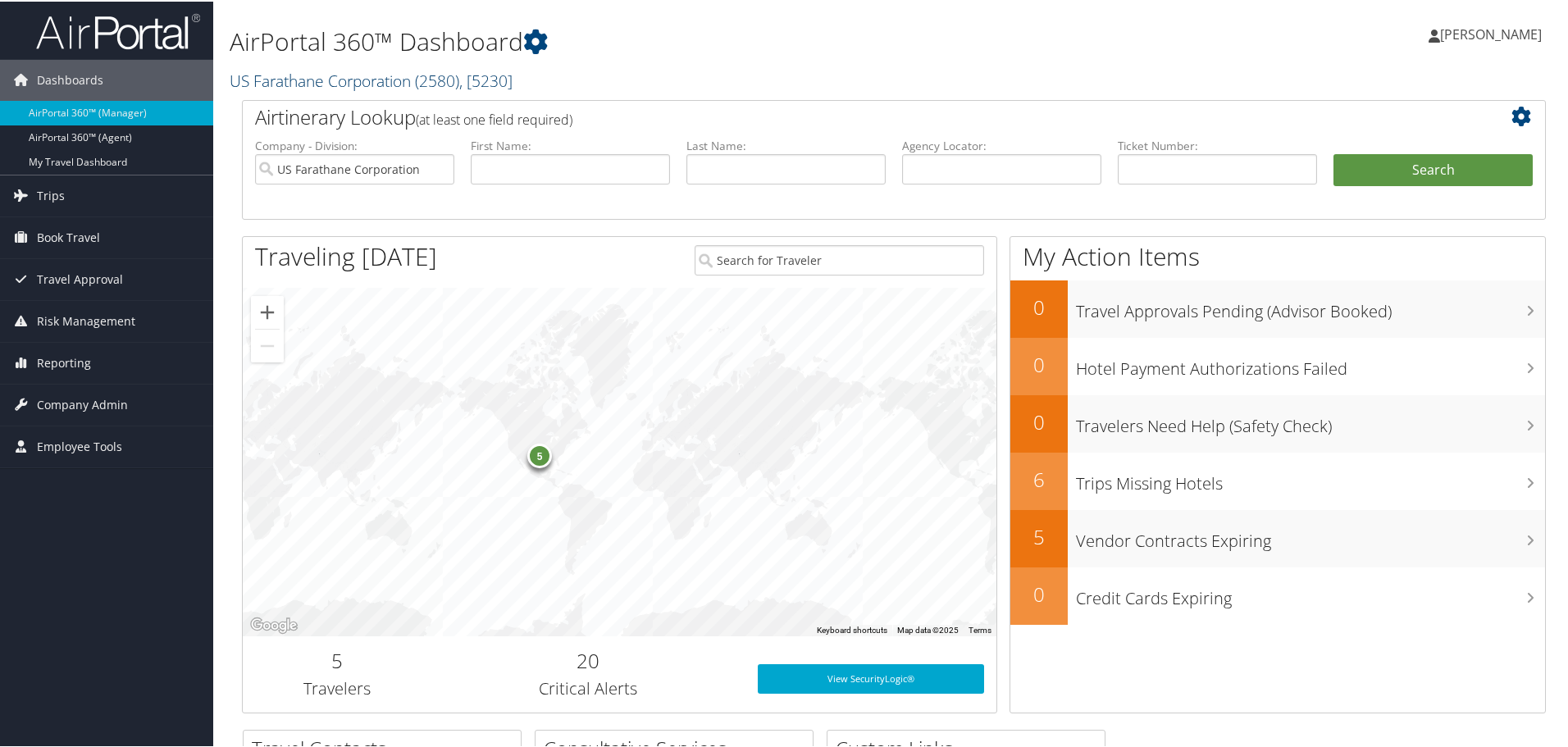
click at [334, 86] on link "US Farathane Corporation ( 2580 ) , [ 5230 ]" at bounding box center [371, 78] width 283 height 23
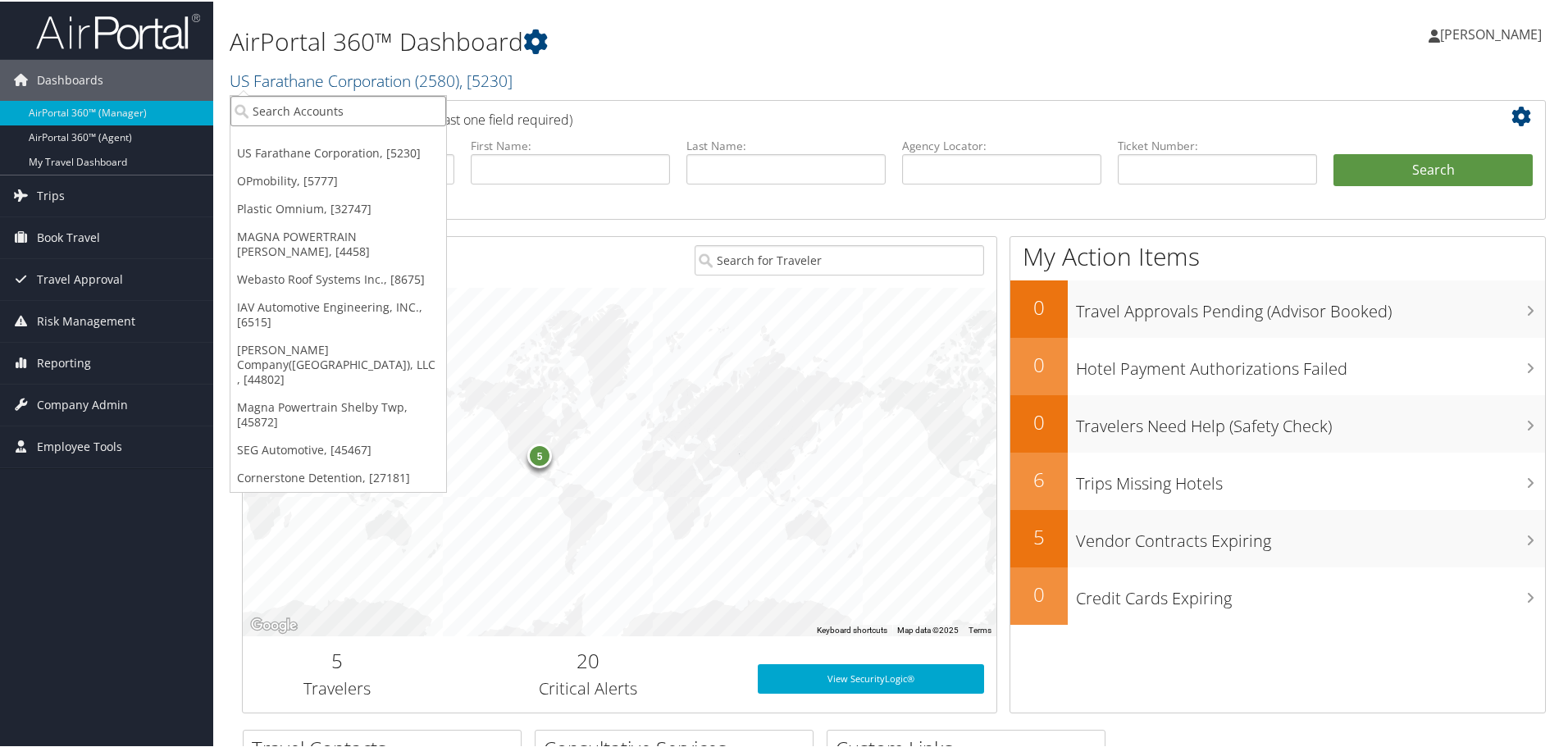
click at [340, 115] on input "search" at bounding box center [338, 109] width 216 height 30
type input "moba"
click at [322, 136] on div "Moba Americas, Inc (3006), [4594]" at bounding box center [351, 139] width 260 height 15
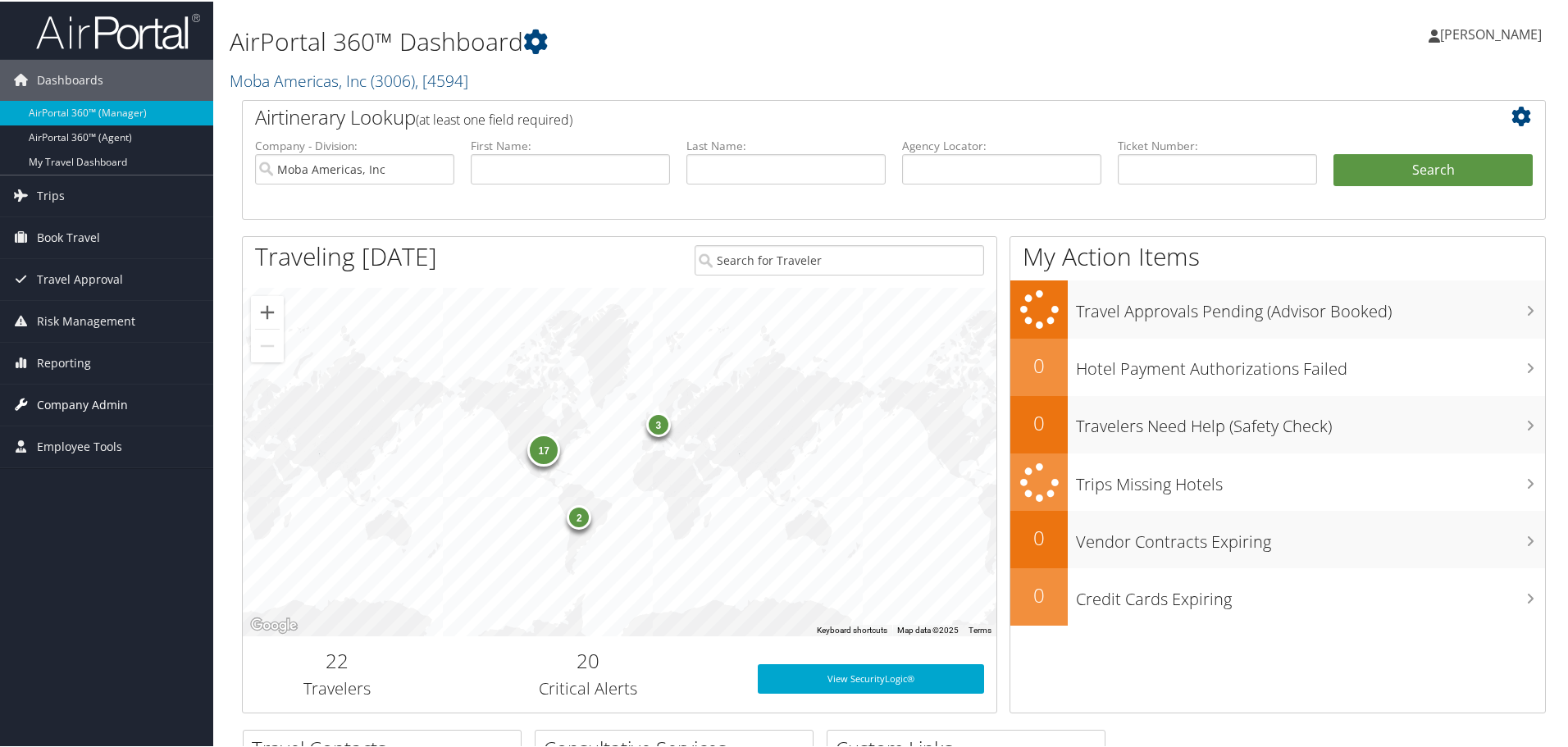
click at [80, 396] on span "Company Admin" at bounding box center [82, 404] width 91 height 41
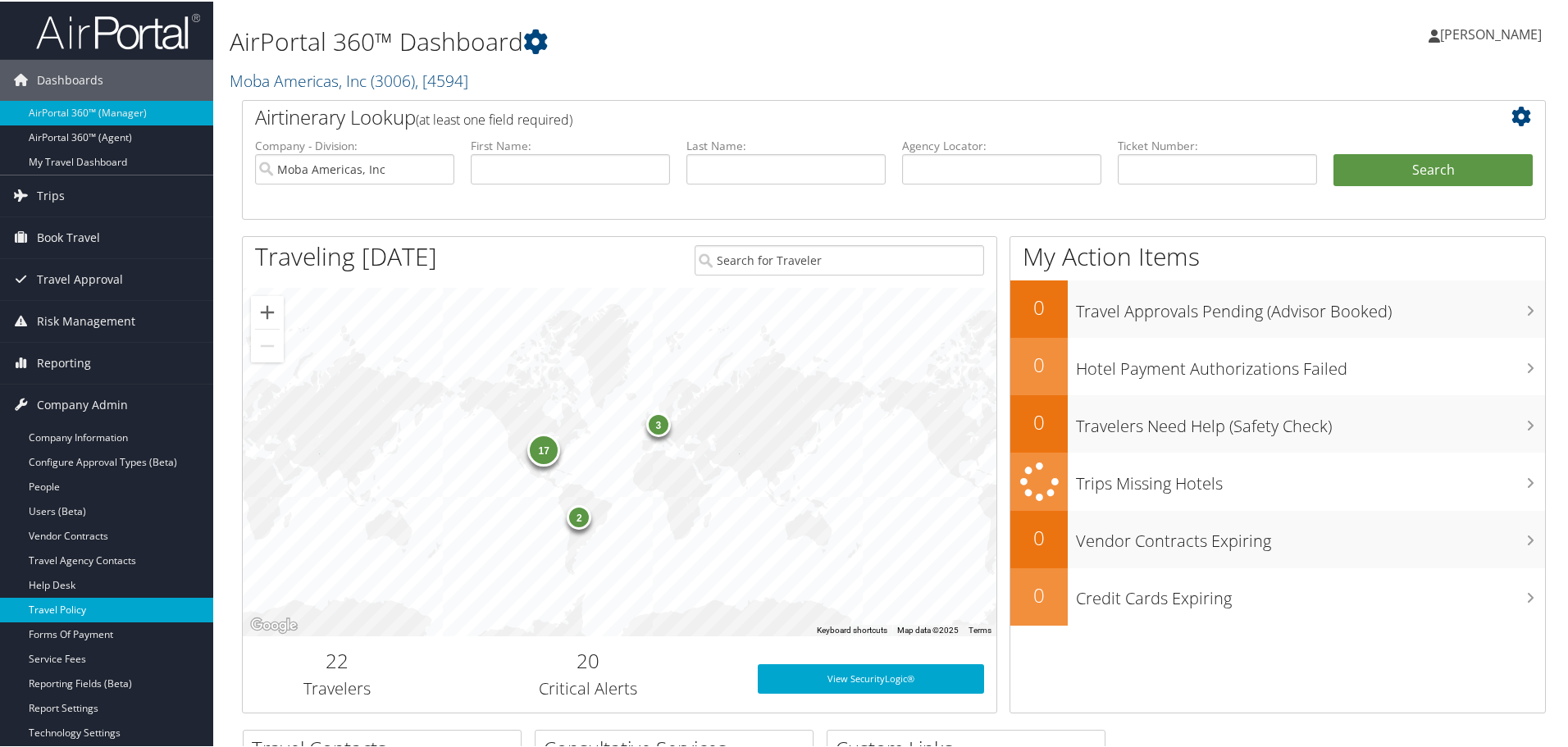
click at [90, 609] on link "Travel Policy" at bounding box center [106, 608] width 213 height 25
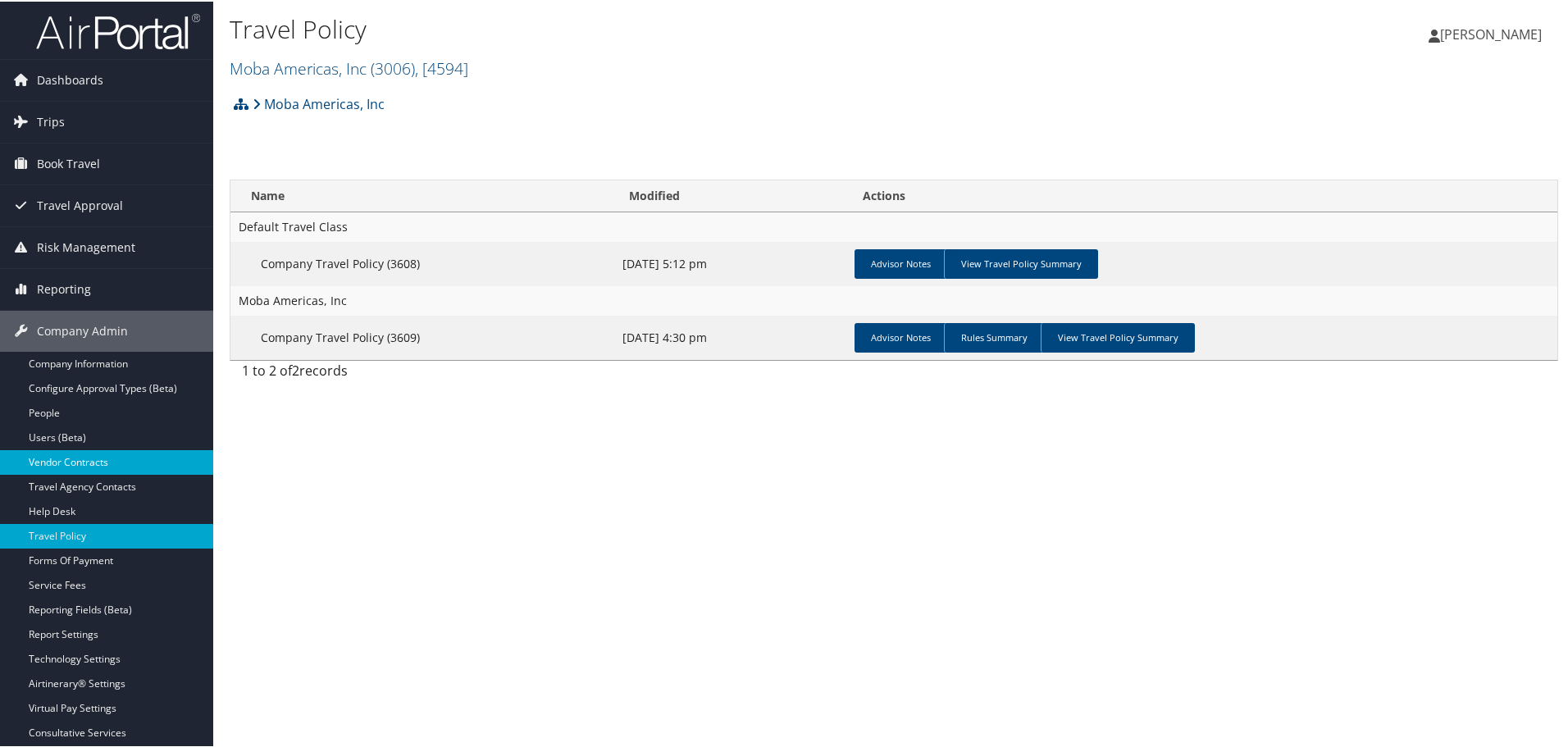
click at [59, 458] on link "Vendor Contracts" at bounding box center [106, 461] width 213 height 25
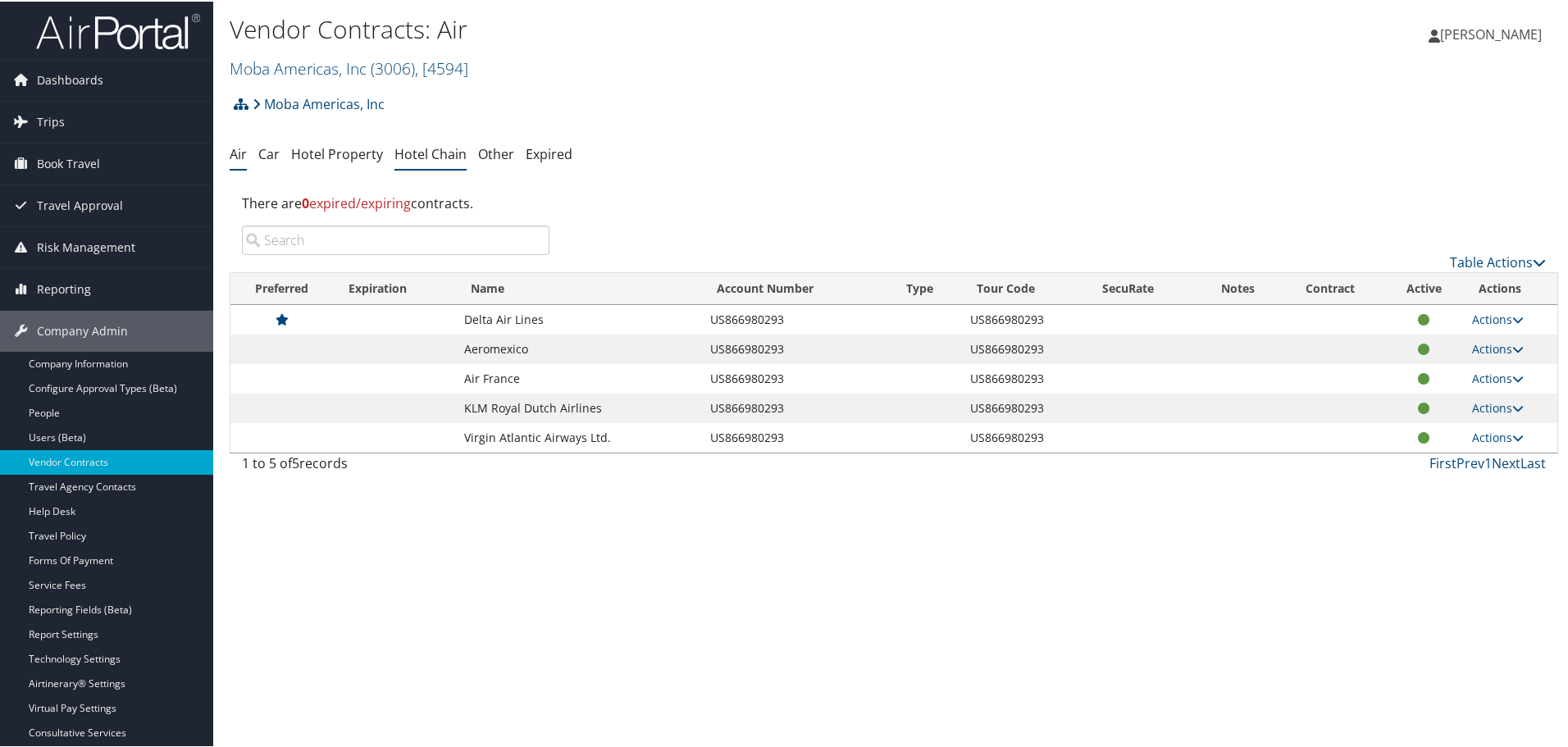
click at [429, 151] on link "Hotel Chain" at bounding box center [430, 152] width 73 height 18
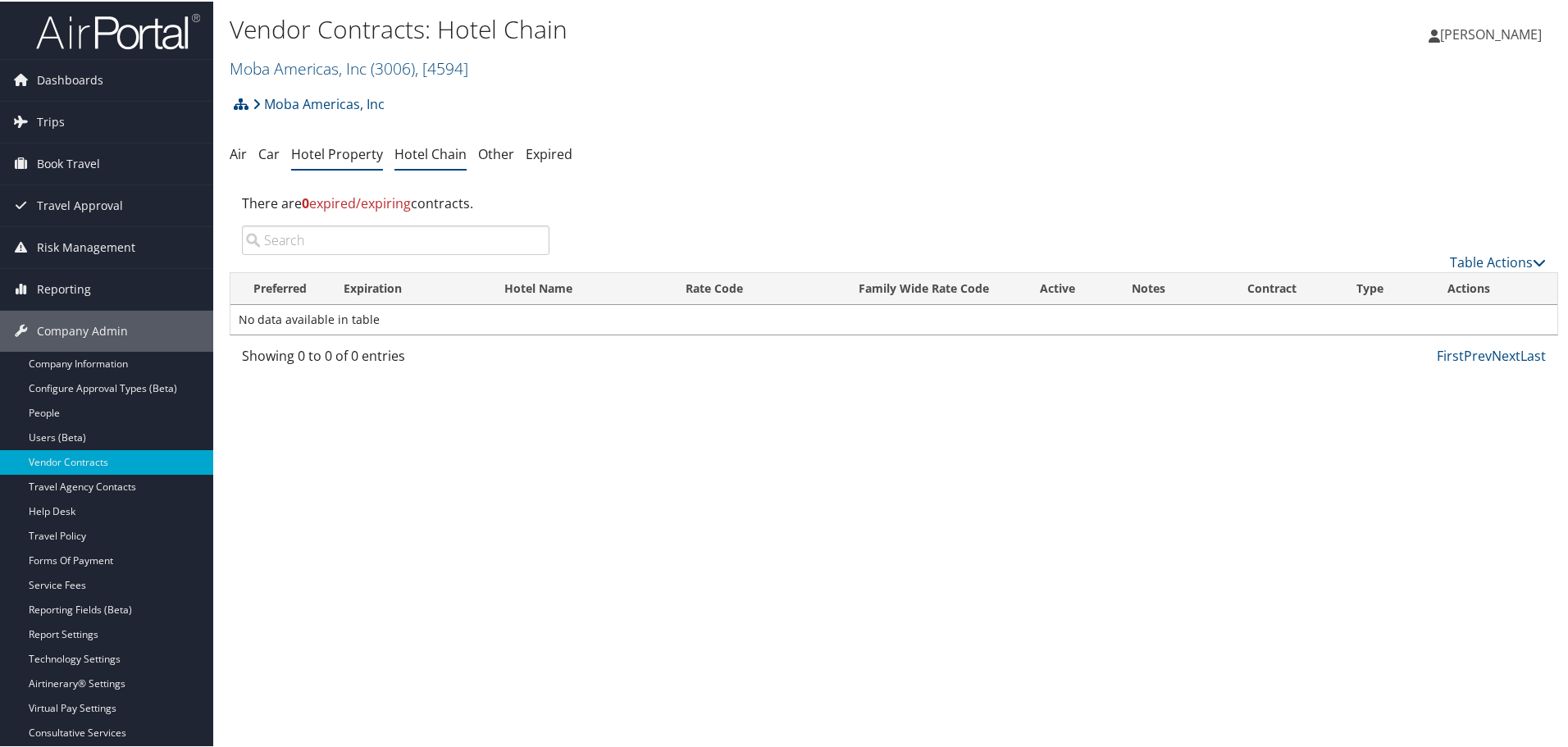
click at [329, 153] on link "Hotel Property" at bounding box center [337, 152] width 92 height 18
